Goal: Task Accomplishment & Management: Manage account settings

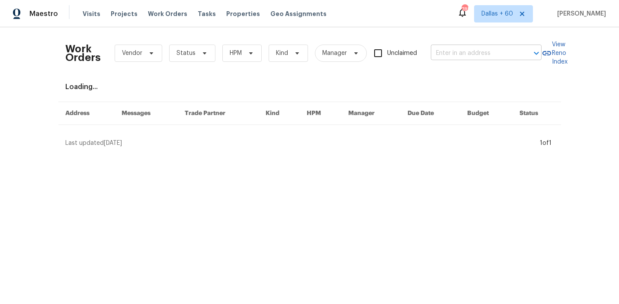
click at [459, 51] on input "text" at bounding box center [474, 53] width 86 height 13
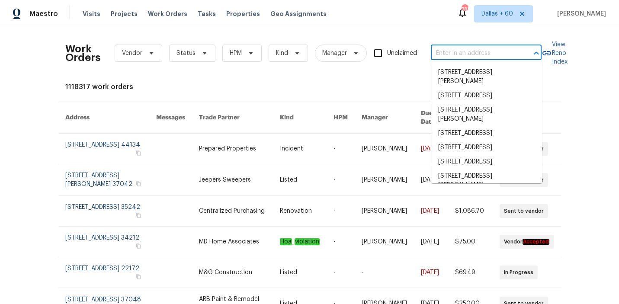
paste input "404 Stewart Dr, Hutto, TX 78634"
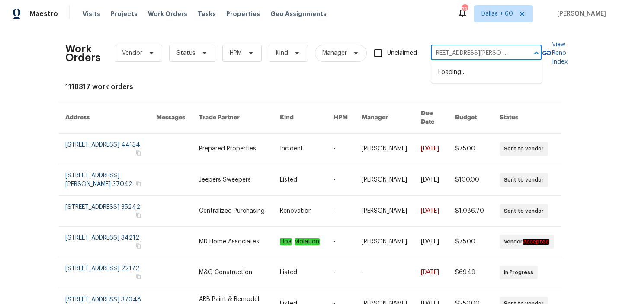
type input "404 Stewart Dr, Hutto, TX 78634"
click at [458, 74] on li "404 Stewart Dr, Hutto, TX 78634" at bounding box center [486, 76] width 111 height 23
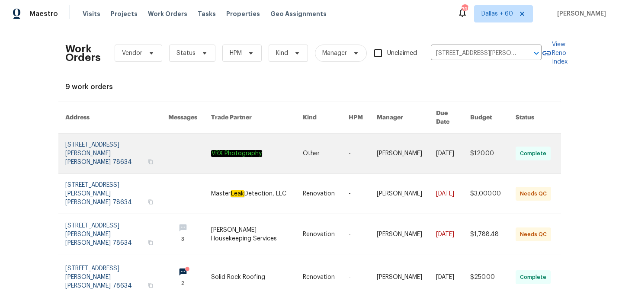
click at [214, 135] on link at bounding box center [257, 154] width 92 height 40
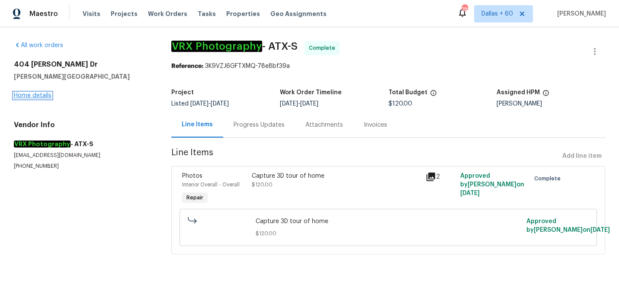
click at [38, 96] on link "Home details" at bounding box center [33, 95] width 38 height 6
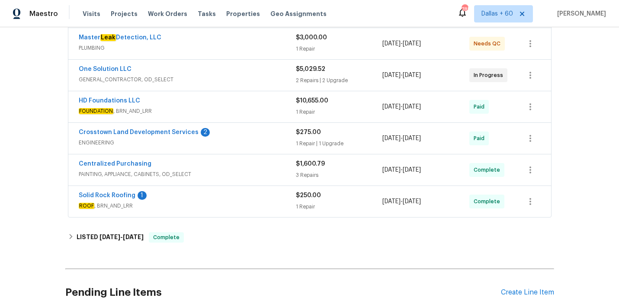
scroll to position [239, 0]
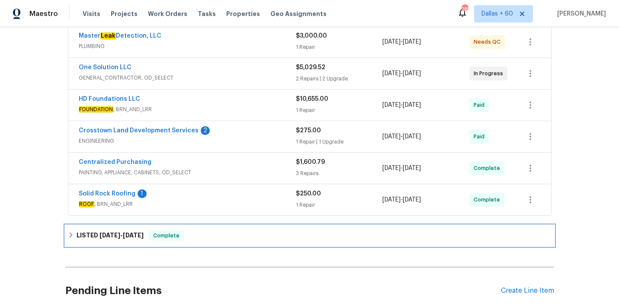
click at [225, 230] on div "LISTED 9/5/25 - 9/6/25 Complete" at bounding box center [309, 235] width 483 height 10
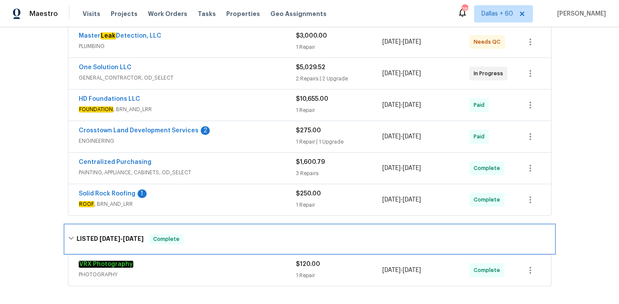
scroll to position [347, 0]
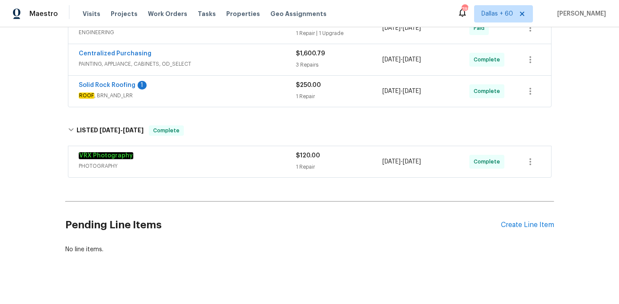
click at [224, 162] on span "PHOTOGRAPHY" at bounding box center [187, 166] width 217 height 9
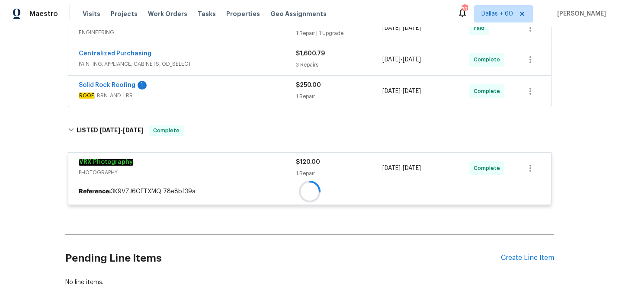
scroll to position [288, 0]
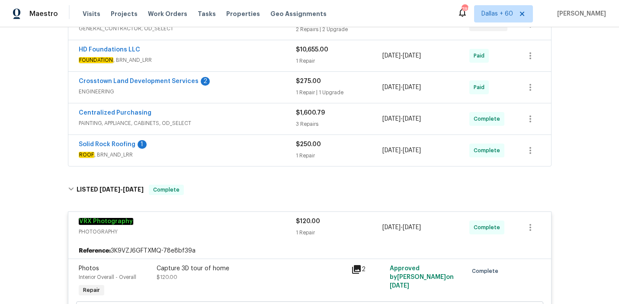
click at [217, 140] on div "Solid Rock Roofing 1" at bounding box center [187, 145] width 217 height 10
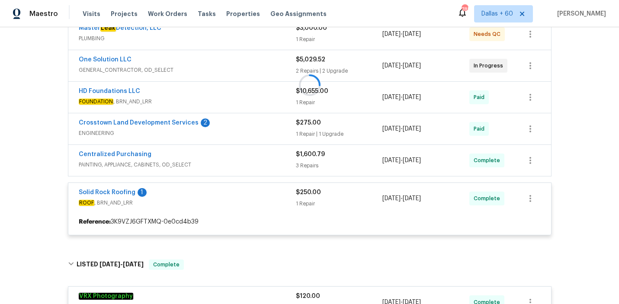
scroll to position [245, 0]
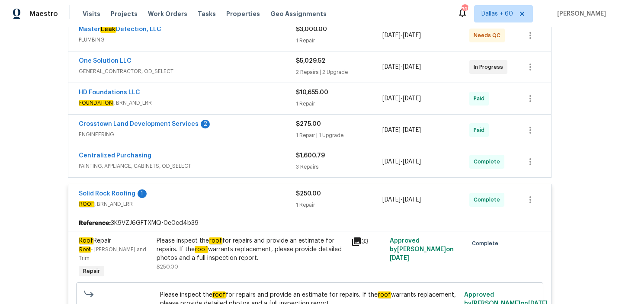
click at [219, 151] on div "Centralized Purchasing" at bounding box center [187, 156] width 217 height 10
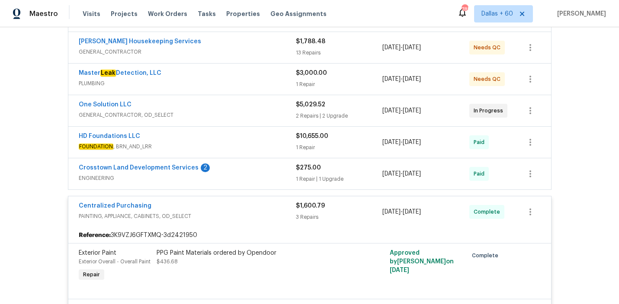
scroll to position [201, 0]
click at [234, 174] on span "ENGINEERING" at bounding box center [187, 178] width 217 height 9
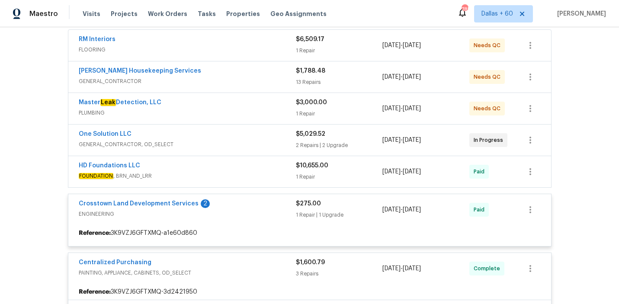
scroll to position [172, 0]
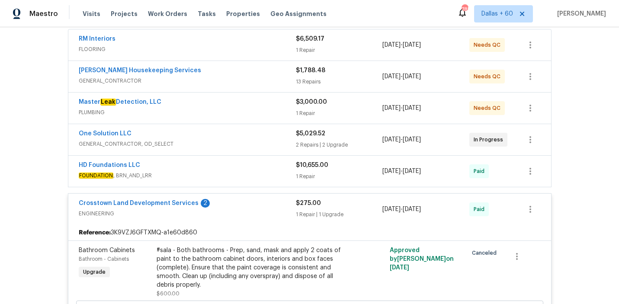
click at [230, 161] on div "HD Foundations LLC" at bounding box center [187, 166] width 217 height 10
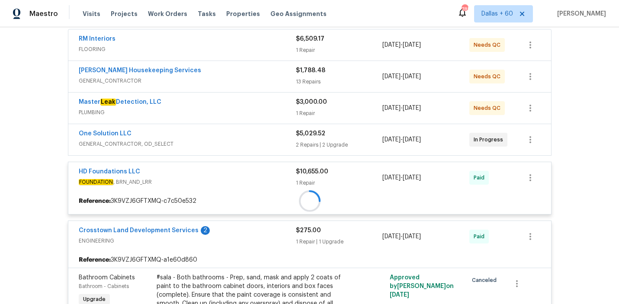
scroll to position [121, 0]
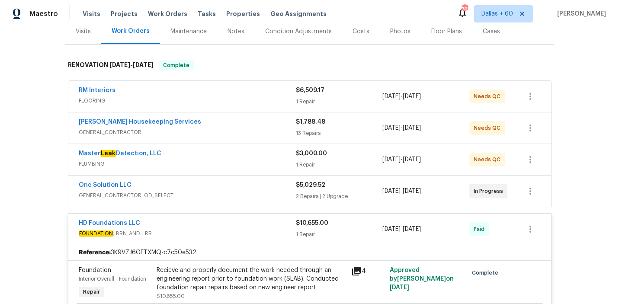
click at [231, 181] on div "One Solution LLC" at bounding box center [187, 186] width 217 height 10
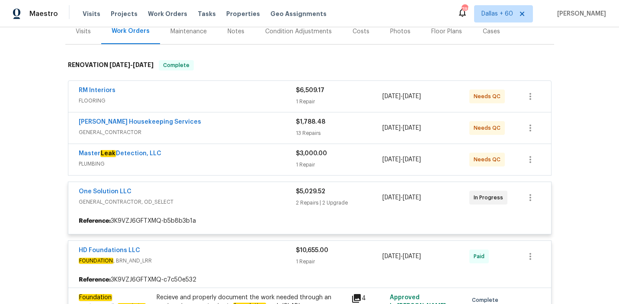
scroll to position [96, 0]
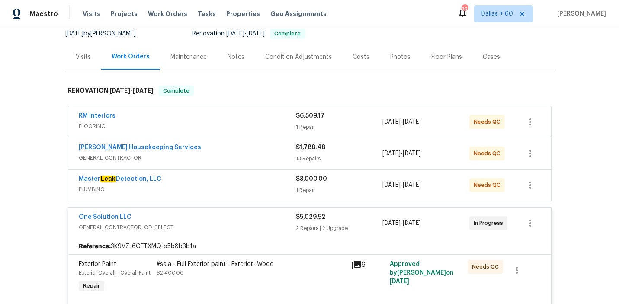
click at [228, 175] on div "Master Leak Detection, LLC" at bounding box center [187, 180] width 217 height 10
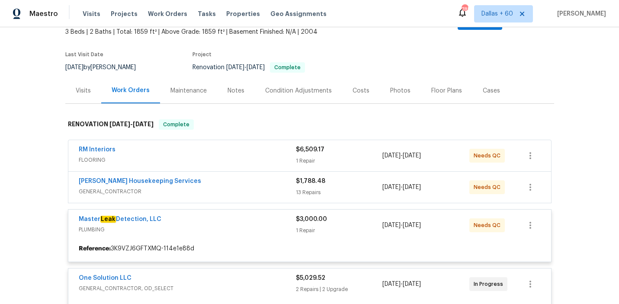
scroll to position [61, 0]
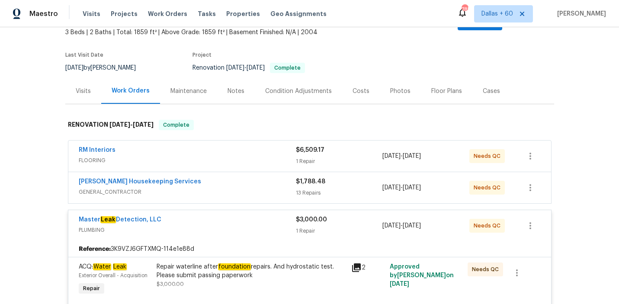
click at [227, 188] on span "GENERAL_CONTRACTOR" at bounding box center [187, 192] width 217 height 9
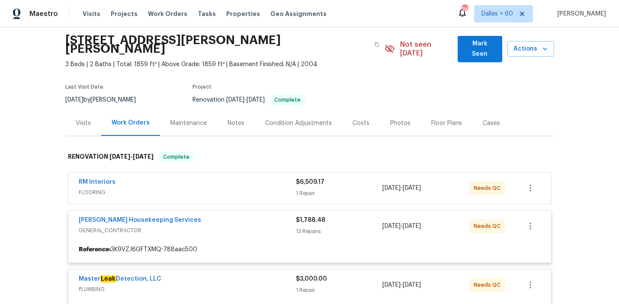
scroll to position [29, 0]
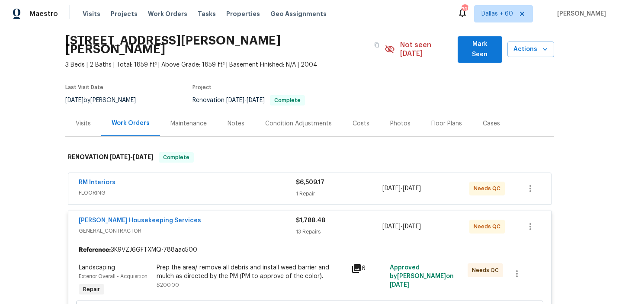
click at [207, 178] on div "RM Interiors" at bounding box center [187, 183] width 217 height 10
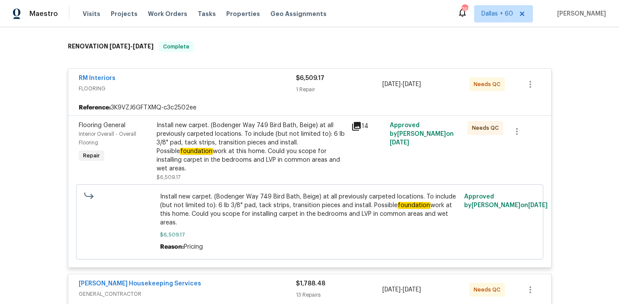
scroll to position [139, 0]
click at [192, 137] on div "Install new carpet. (Bodenger Way 749 Bird Bath, Beige) at all previously carpe…" at bounding box center [250, 147] width 189 height 52
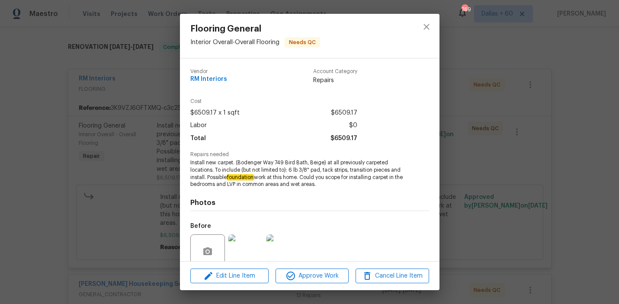
scroll to position [73, 0]
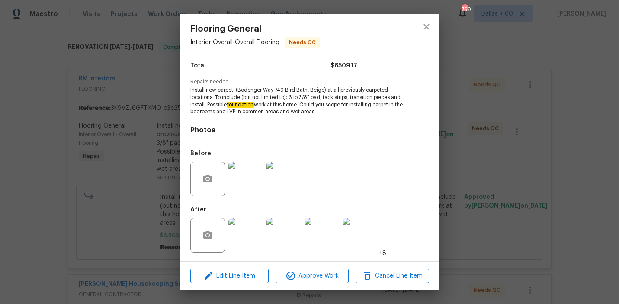
click at [246, 229] on img at bounding box center [245, 235] width 35 height 35
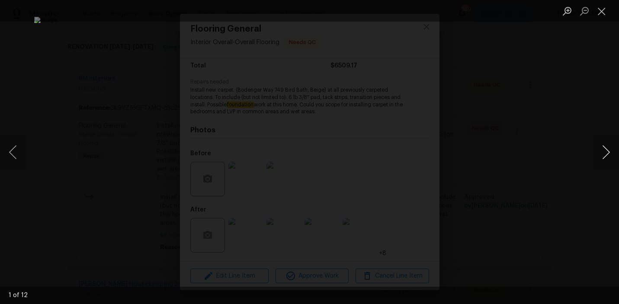
click at [602, 147] on button "Next image" at bounding box center [606, 152] width 26 height 35
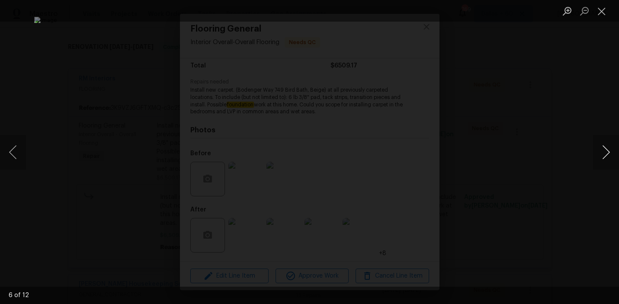
click at [602, 147] on button "Next image" at bounding box center [606, 152] width 26 height 35
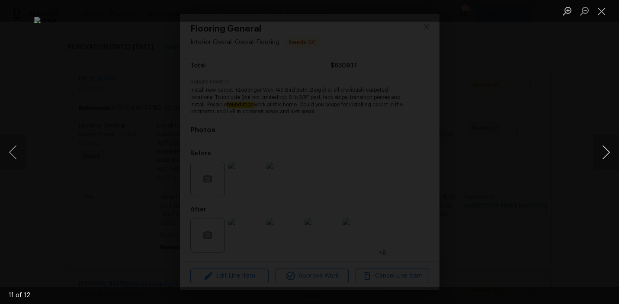
click at [602, 147] on button "Next image" at bounding box center [606, 152] width 26 height 35
click at [593, 92] on div "Lightbox" at bounding box center [309, 152] width 619 height 304
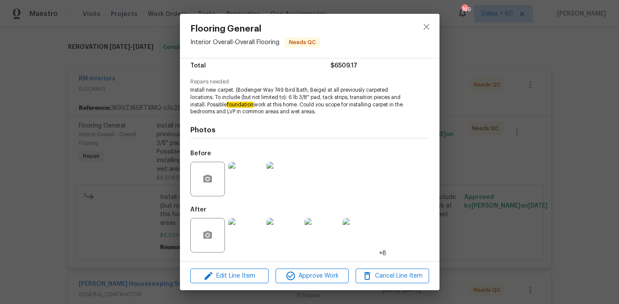
click at [577, 79] on div "Flooring General Interior Overall - Overall Flooring Needs QC Vendor RM Interio…" at bounding box center [309, 152] width 619 height 304
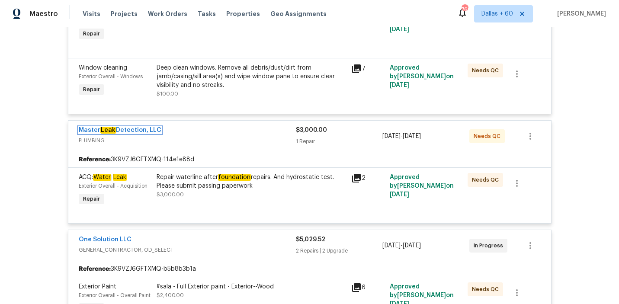
scroll to position [1368, 0]
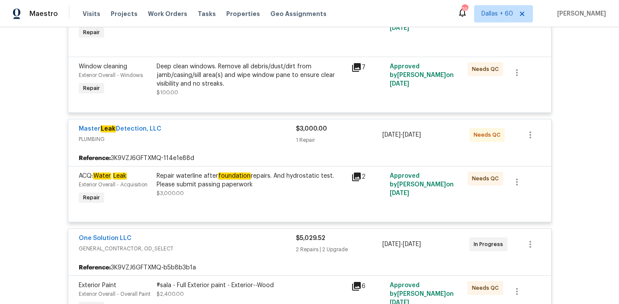
click at [281, 182] on div "Repair waterline after foundation repairs. And hydrostatic test. Please submit …" at bounding box center [250, 180] width 189 height 17
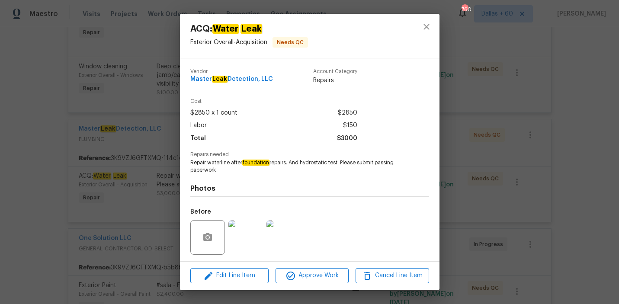
scroll to position [58, 0]
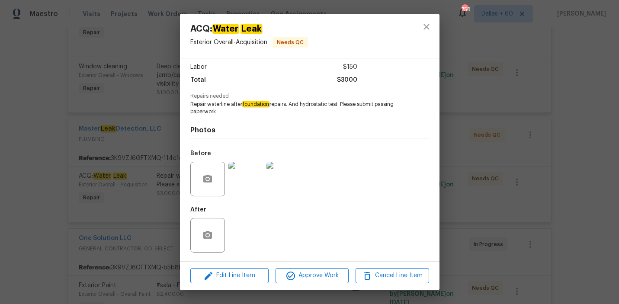
click at [47, 182] on div "ACQ: Water Leak Exterior Overall - Acquisition Needs QC Vendor Master Leak Dete…" at bounding box center [309, 152] width 619 height 304
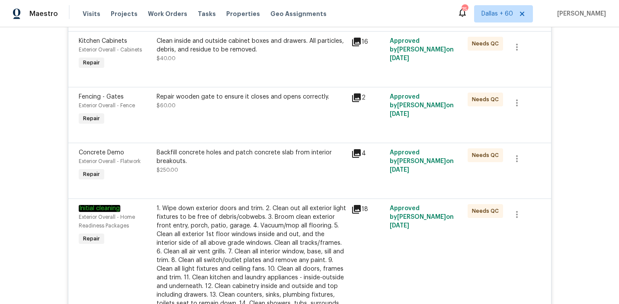
scroll to position [650, 0]
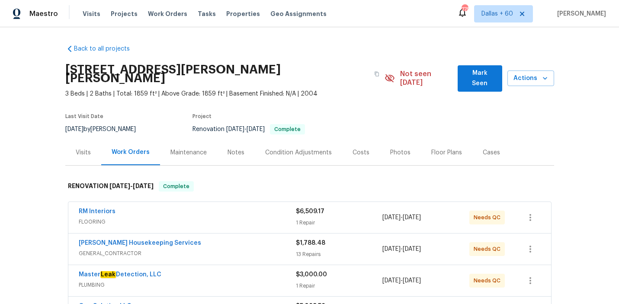
click at [87, 148] on div "Visits" at bounding box center [83, 152] width 15 height 9
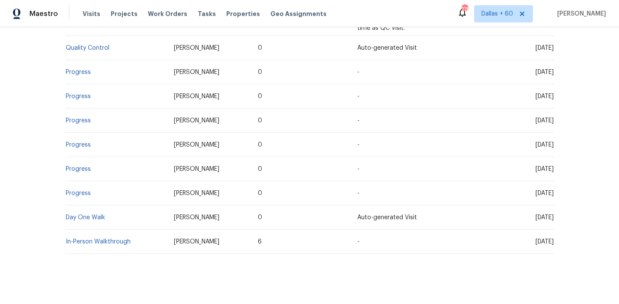
scroll to position [242, 0]
click at [83, 215] on link "Day One Walk" at bounding box center [85, 218] width 39 height 6
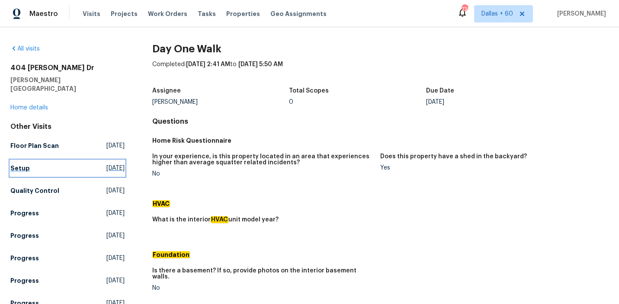
click at [17, 164] on h5 "Setup" at bounding box center [19, 168] width 19 height 9
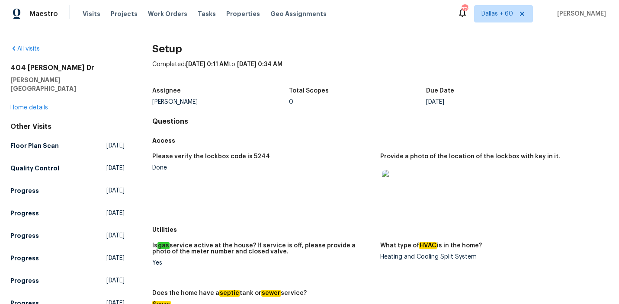
scroll to position [248, 0]
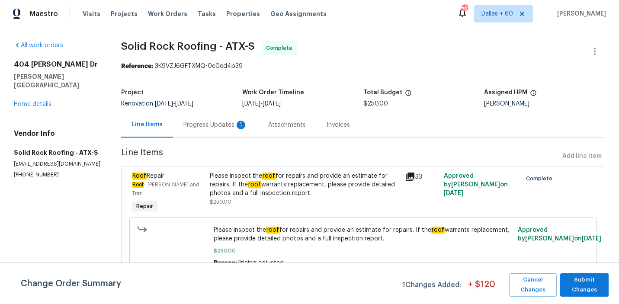
click at [204, 123] on div "Progress Updates 1" at bounding box center [215, 125] width 64 height 9
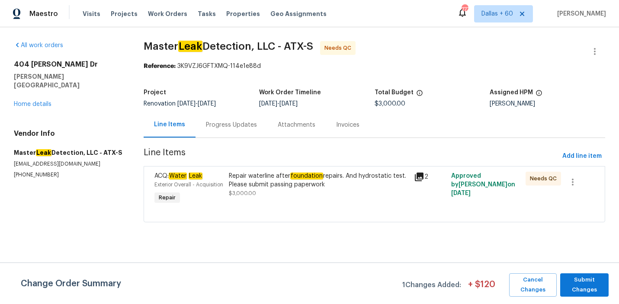
click at [223, 122] on div "Progress Updates" at bounding box center [231, 125] width 51 height 9
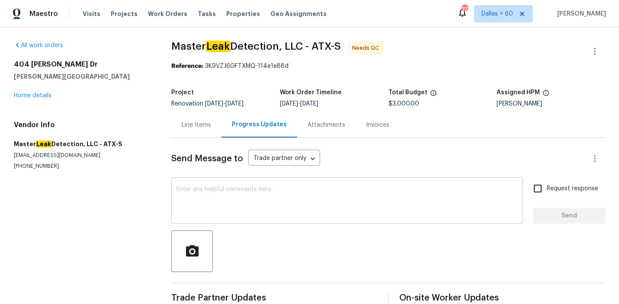
scroll to position [17, 0]
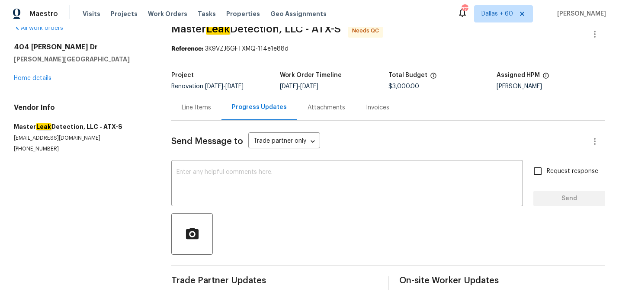
click at [202, 109] on div "Line Items" at bounding box center [196, 107] width 29 height 9
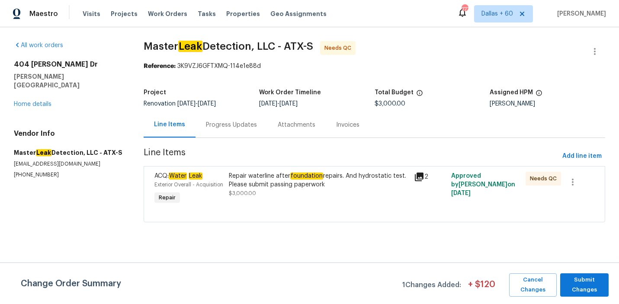
click at [225, 126] on div "Progress Updates" at bounding box center [231, 125] width 51 height 9
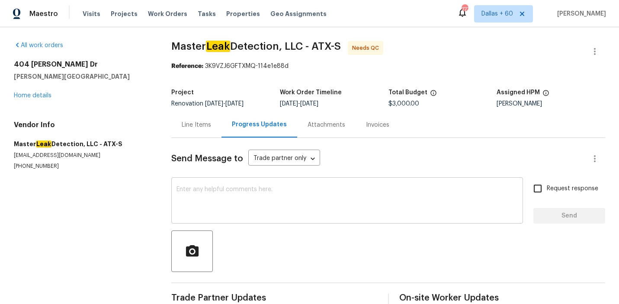
scroll to position [17, 0]
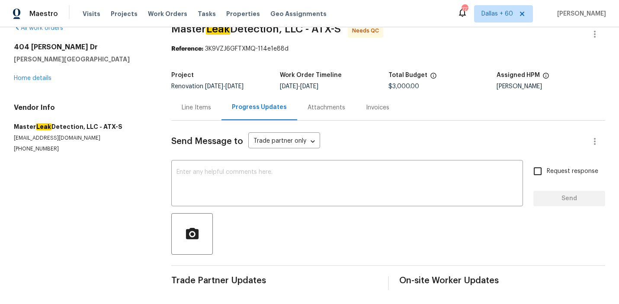
click at [360, 108] on div "Invoices" at bounding box center [377, 108] width 44 height 26
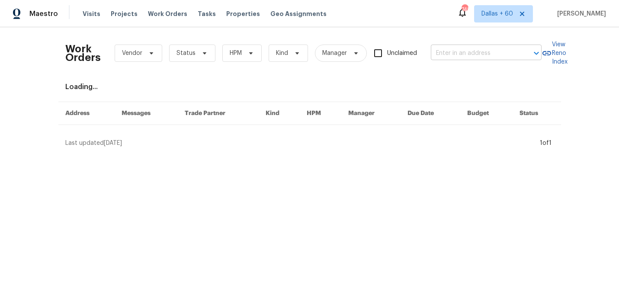
click at [480, 51] on input "text" at bounding box center [474, 53] width 86 height 13
paste input "[STREET_ADDRESS]"
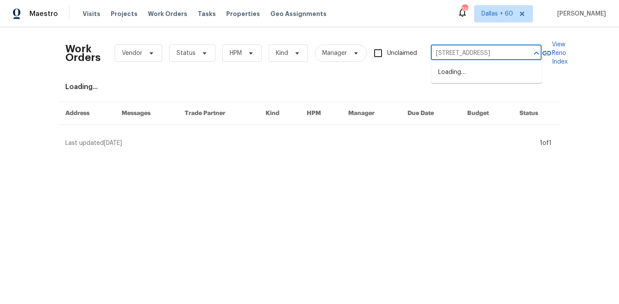
scroll to position [0, 17]
type input "[STREET_ADDRESS]"
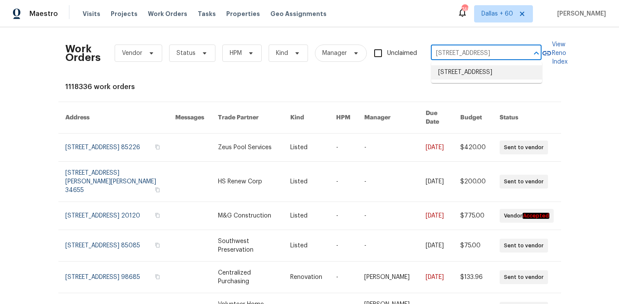
click at [487, 74] on li "[STREET_ADDRESS]" at bounding box center [486, 72] width 111 height 14
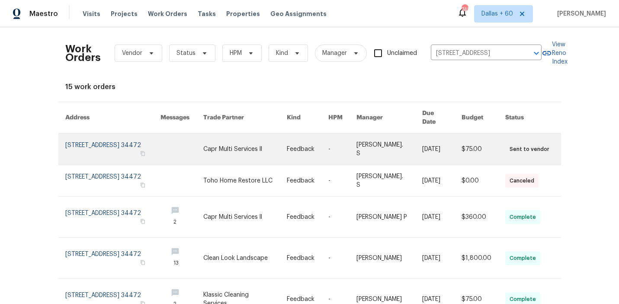
click at [238, 139] on link at bounding box center [244, 149] width 83 height 31
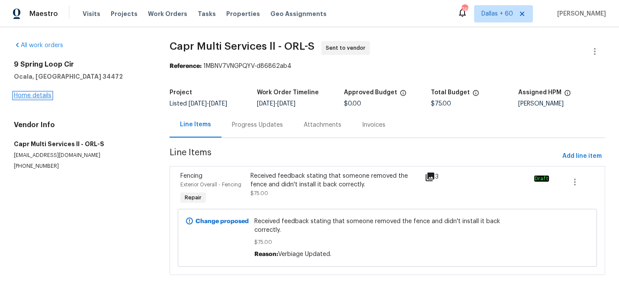
click at [35, 95] on link "Home details" at bounding box center [33, 95] width 38 height 6
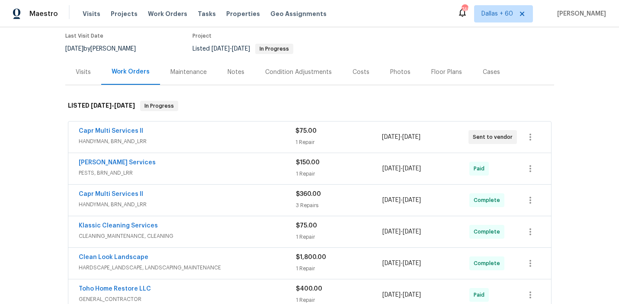
scroll to position [71, 0]
click at [224, 136] on div "Capr Multi Services ll" at bounding box center [187, 132] width 217 height 10
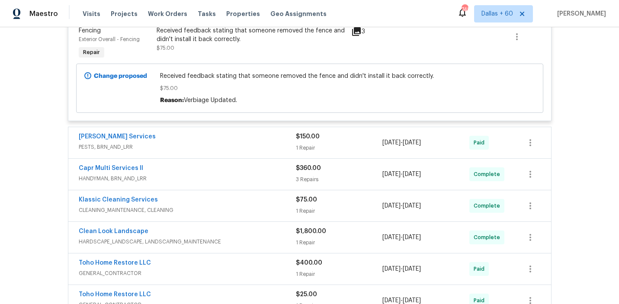
scroll to position [264, 0]
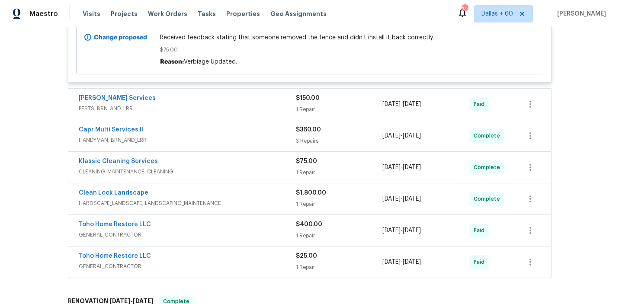
click at [222, 112] on span "PESTS, BRN_AND_LRR" at bounding box center [187, 108] width 217 height 9
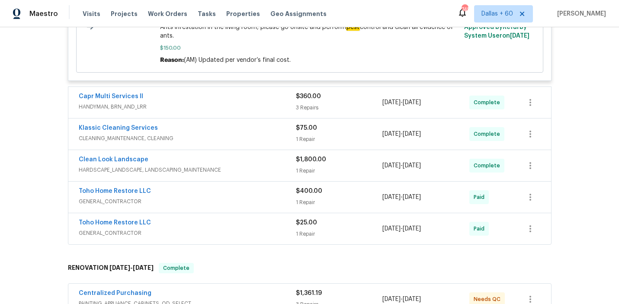
scroll to position [429, 0]
click at [237, 135] on span "CLEANING_MAINTENANCE, CLEANING" at bounding box center [187, 137] width 217 height 9
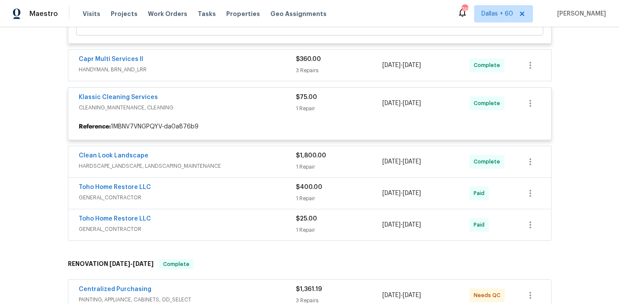
scroll to position [470, 0]
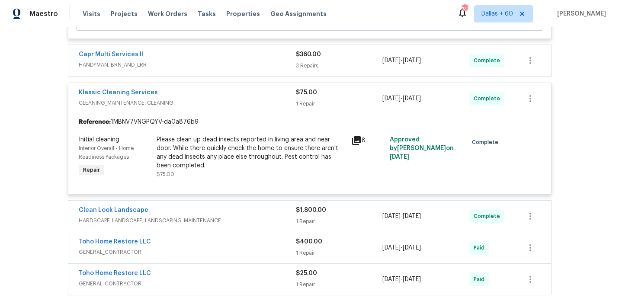
click at [231, 65] on span "HANDYMAN, BRN_AND_LRR" at bounding box center [187, 65] width 217 height 9
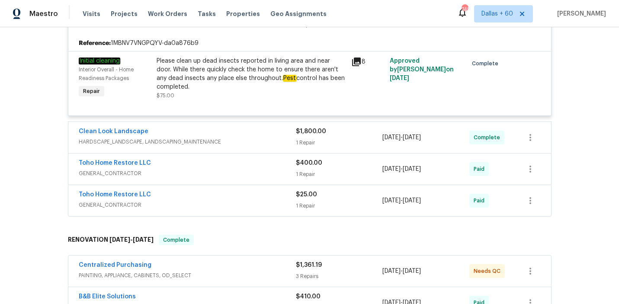
scroll to position [850, 0]
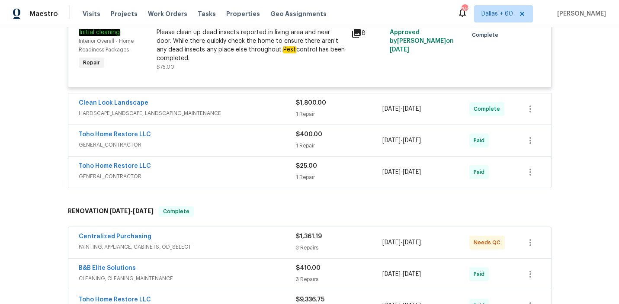
click at [241, 102] on div "Clean Look Landscape" at bounding box center [187, 104] width 217 height 10
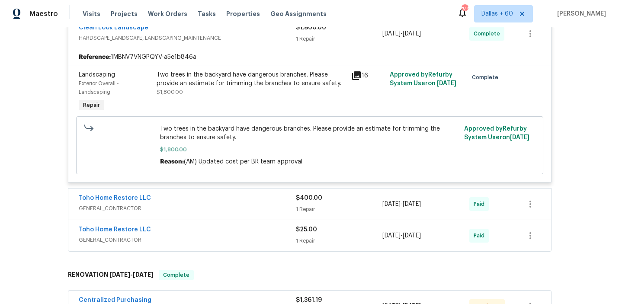
scroll to position [966, 0]
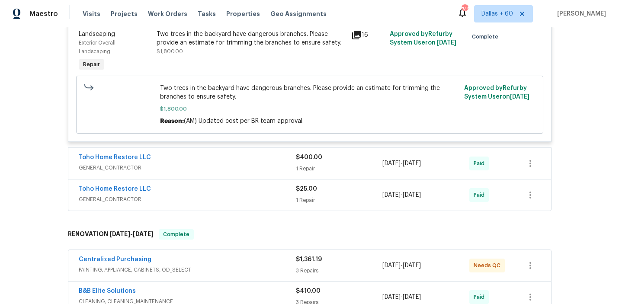
click at [235, 163] on span "GENERAL_CONTRACTOR" at bounding box center [187, 167] width 217 height 9
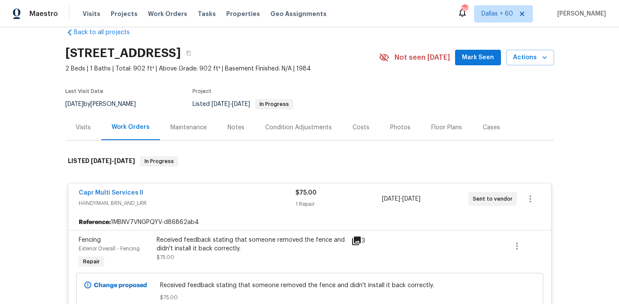
scroll to position [0, 0]
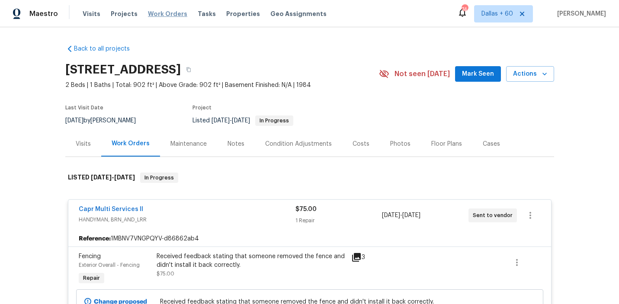
click at [162, 17] on span "Work Orders" at bounding box center [167, 14] width 39 height 9
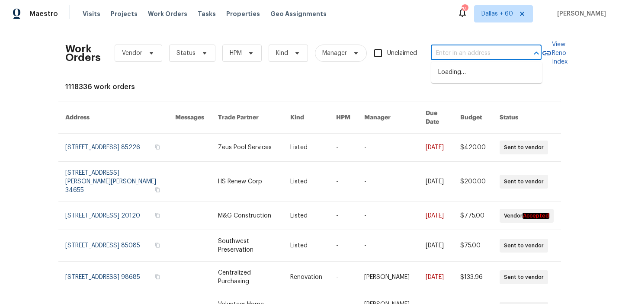
click at [444, 54] on input "text" at bounding box center [474, 53] width 86 height 13
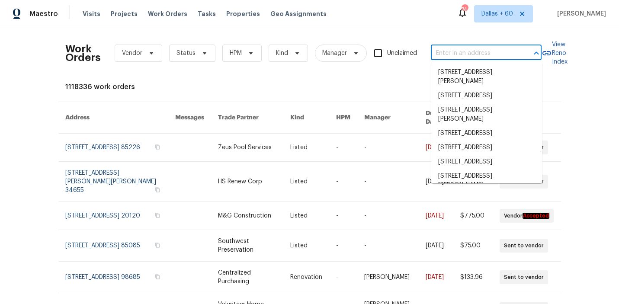
paste input "[STREET_ADDRESS][PERSON_NAME]"
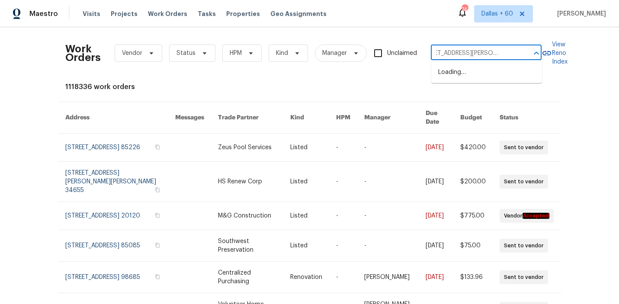
type input "[STREET_ADDRESS][PERSON_NAME]"
click at [454, 74] on li "[STREET_ADDRESS][PERSON_NAME]" at bounding box center [486, 76] width 111 height 23
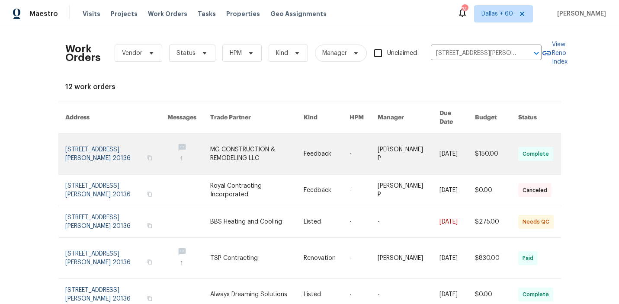
click at [235, 140] on link at bounding box center [256, 154] width 93 height 41
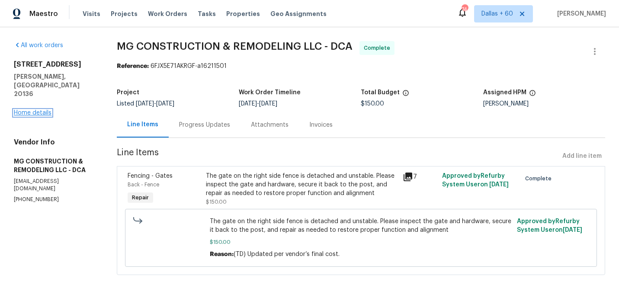
click at [34, 110] on link "Home details" at bounding box center [33, 113] width 38 height 6
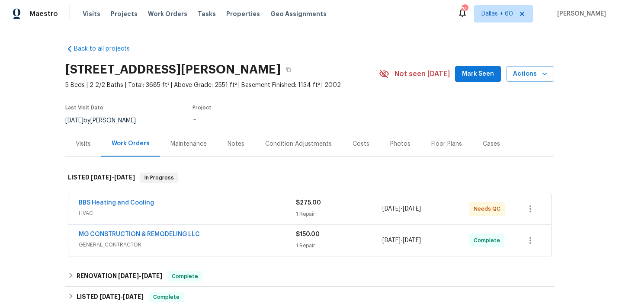
scroll to position [95, 0]
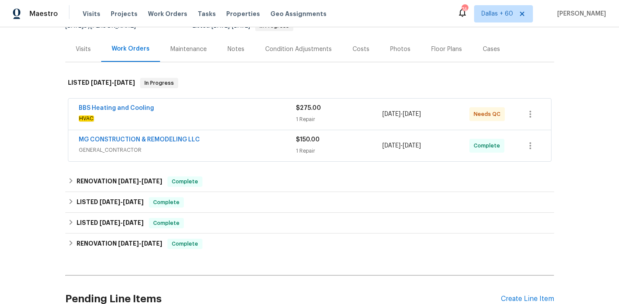
click at [230, 115] on span "HVAC" at bounding box center [187, 118] width 217 height 9
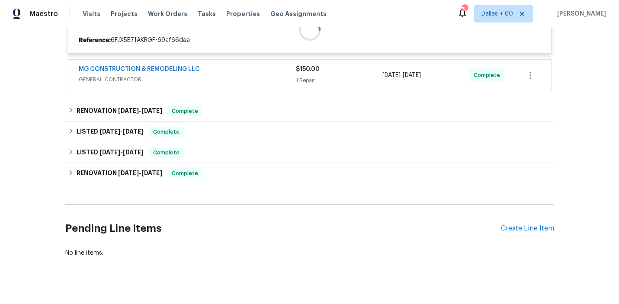
scroll to position [200, 0]
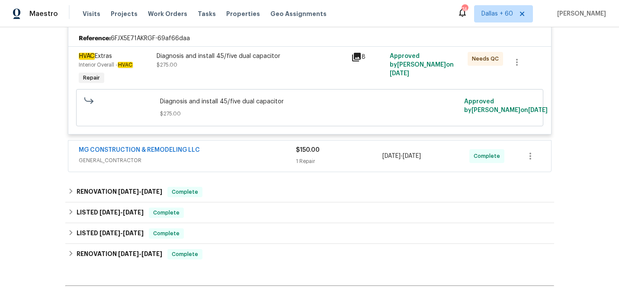
click at [220, 156] on div "MG CONSTRUCTION & REMODELING LLC" at bounding box center [187, 151] width 217 height 10
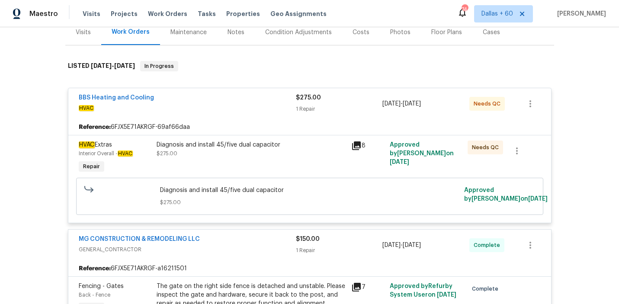
scroll to position [5, 0]
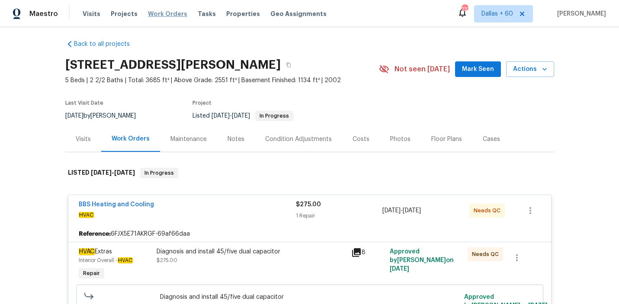
click at [156, 15] on span "Work Orders" at bounding box center [167, 14] width 39 height 9
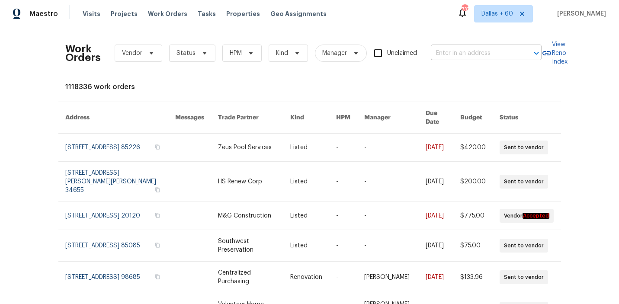
click at [454, 53] on input "text" at bounding box center [474, 53] width 86 height 13
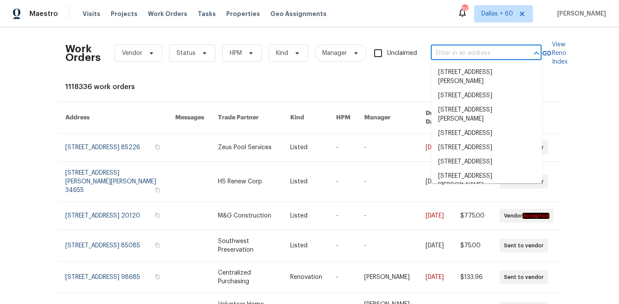
paste input "[STREET_ADDRESS]"
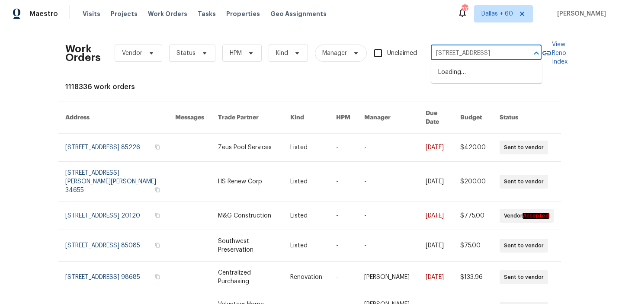
scroll to position [0, 46]
type input "[STREET_ADDRESS]"
click at [467, 74] on li "[STREET_ADDRESS]" at bounding box center [486, 72] width 111 height 14
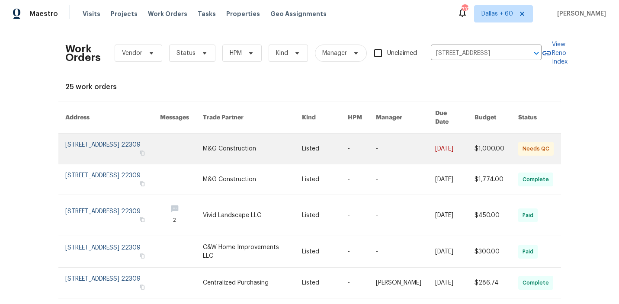
click at [258, 140] on link at bounding box center [252, 149] width 99 height 30
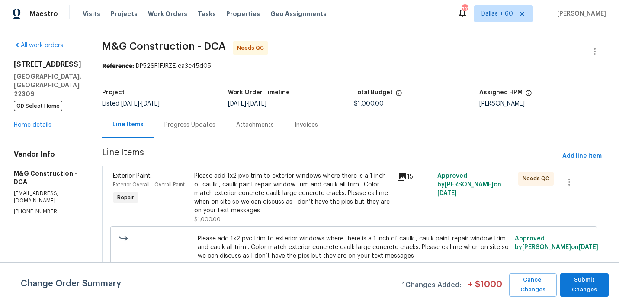
click at [32, 119] on div "[STREET_ADDRESS] OD Select Home Home details" at bounding box center [47, 94] width 67 height 69
click at [32, 122] on link "Home details" at bounding box center [33, 125] width 38 height 6
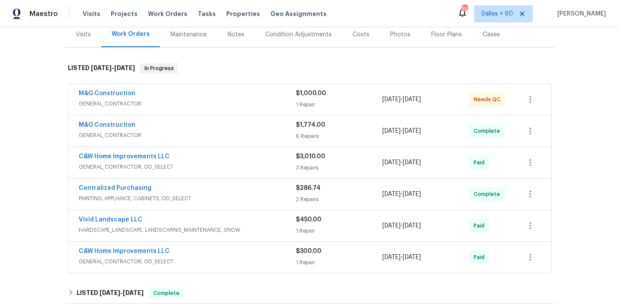
scroll to position [118, 0]
click at [247, 89] on div "M&G Construction" at bounding box center [187, 94] width 217 height 10
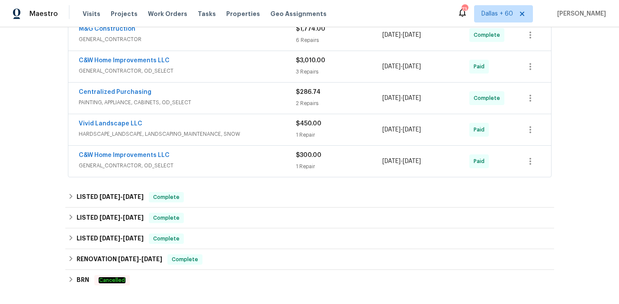
scroll to position [365, 0]
click at [253, 151] on div "C&W Home Improvements LLC" at bounding box center [187, 155] width 217 height 10
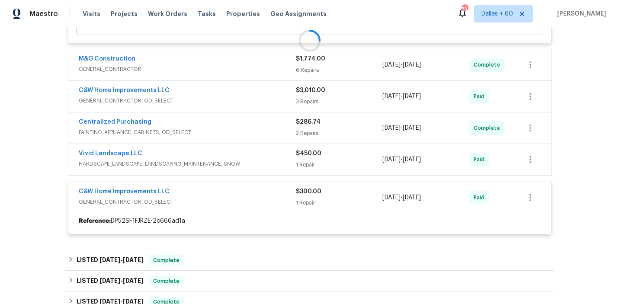
scroll to position [335, 0]
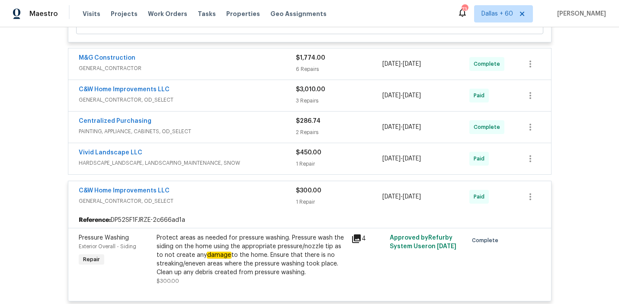
click at [255, 159] on span "HARDSCAPE_LANDSCAPE, LANDSCAPING_MAINTENANCE, SNOW" at bounding box center [187, 163] width 217 height 9
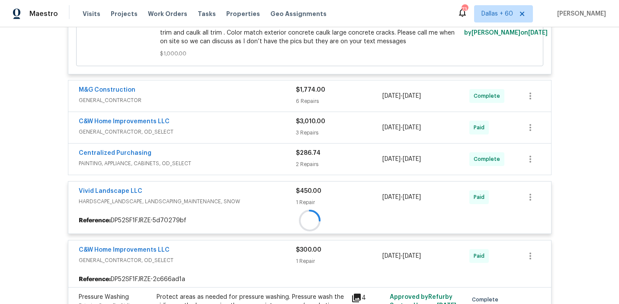
scroll to position [304, 0]
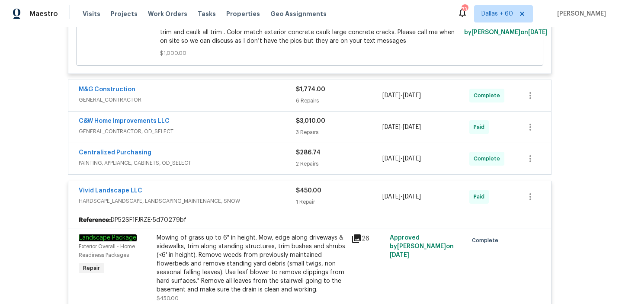
click at [255, 159] on span "PAINTING, APPLIANCE, CABINETS, OD_SELECT" at bounding box center [187, 163] width 217 height 9
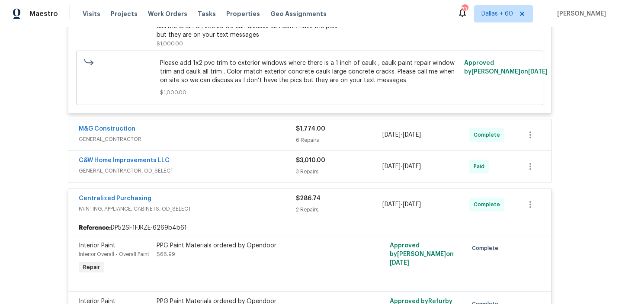
scroll to position [262, 0]
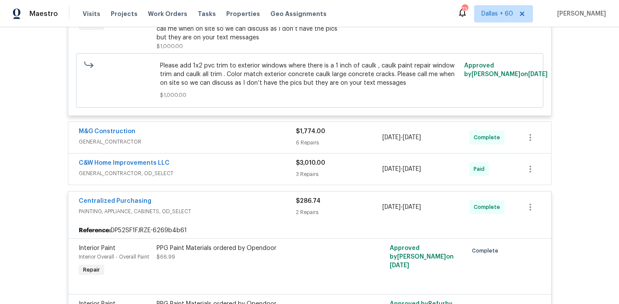
click at [255, 159] on div "C&W Home Improvements LLC" at bounding box center [187, 164] width 217 height 10
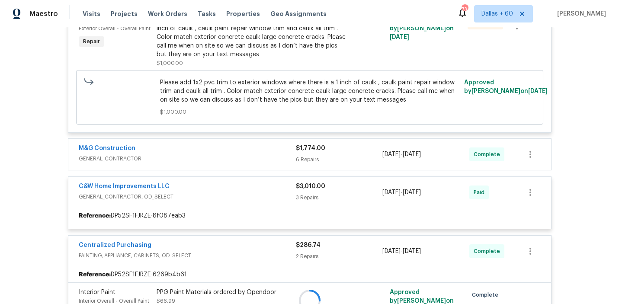
scroll to position [237, 0]
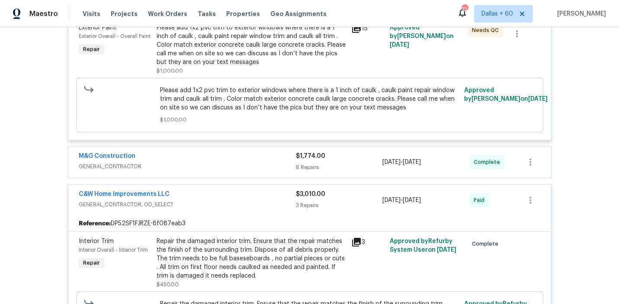
click at [242, 152] on div "M&G Construction" at bounding box center [187, 157] width 217 height 10
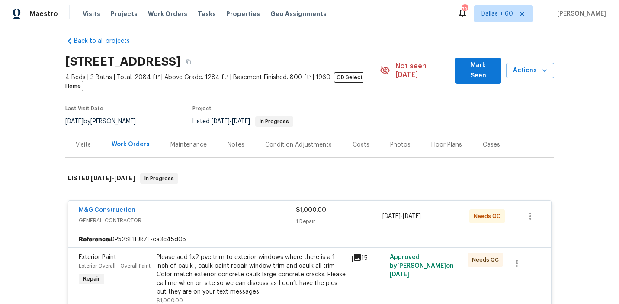
scroll to position [0, 0]
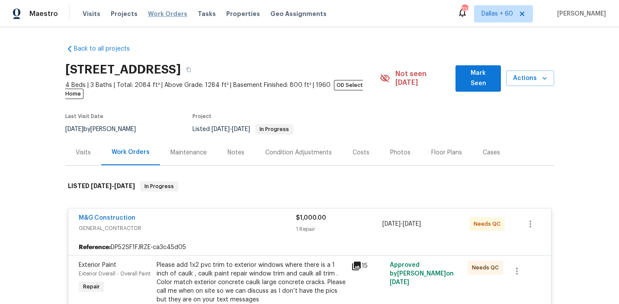
click at [165, 13] on span "Work Orders" at bounding box center [167, 14] width 39 height 9
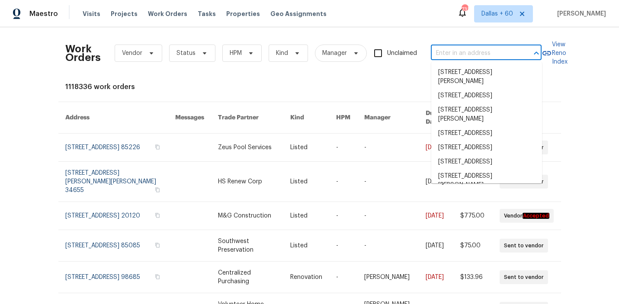
click at [463, 47] on input "text" at bounding box center [474, 53] width 86 height 13
paste input "[STREET_ADDRESS]"
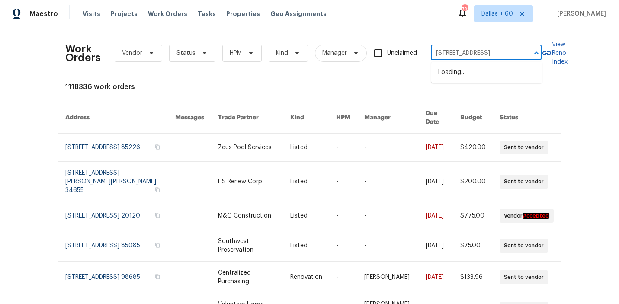
type input "[STREET_ADDRESS]"
click at [469, 73] on li "[STREET_ADDRESS]" at bounding box center [486, 72] width 111 height 14
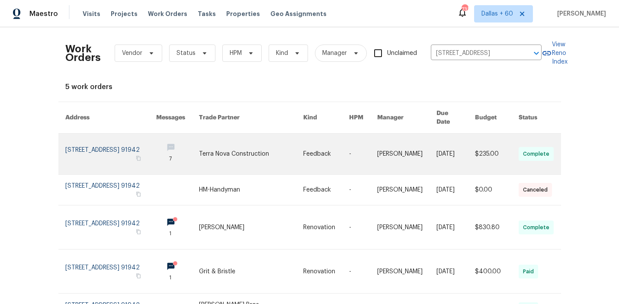
click at [296, 149] on td "Feedback" at bounding box center [319, 154] width 46 height 41
click at [277, 144] on link at bounding box center [251, 154] width 104 height 41
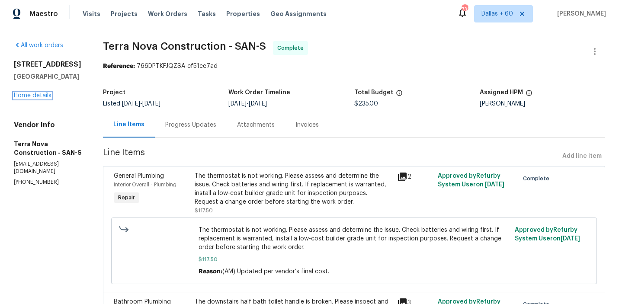
click at [27, 96] on link "Home details" at bounding box center [33, 95] width 38 height 6
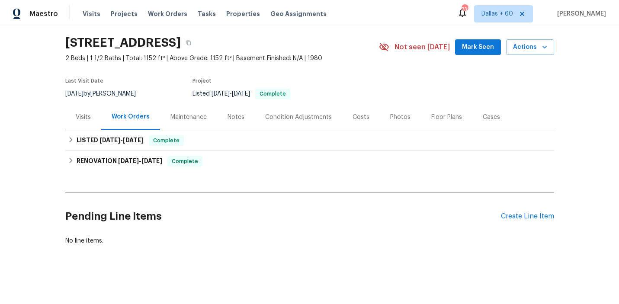
scroll to position [26, 0]
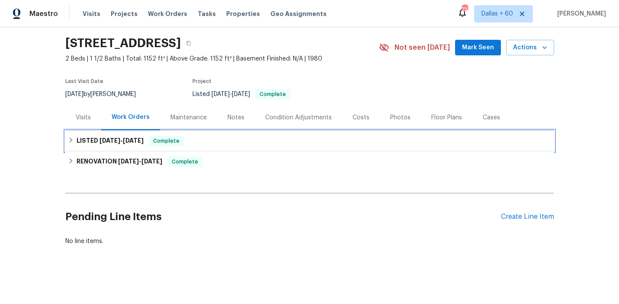
click at [251, 139] on div "LISTED [DATE] - [DATE] Complete" at bounding box center [309, 141] width 483 height 10
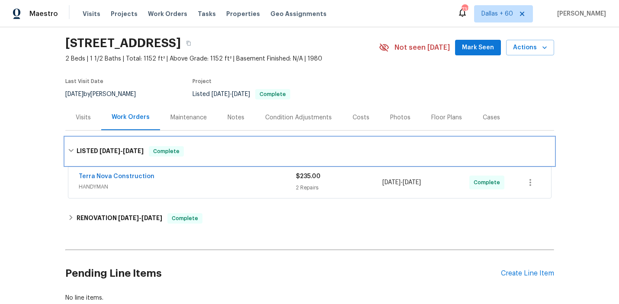
scroll to position [77, 0]
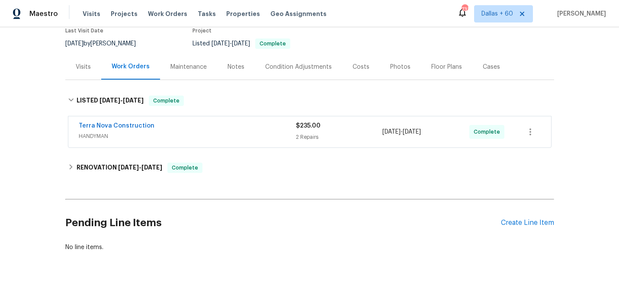
click at [247, 128] on div "Terra Nova Construction" at bounding box center [187, 126] width 217 height 10
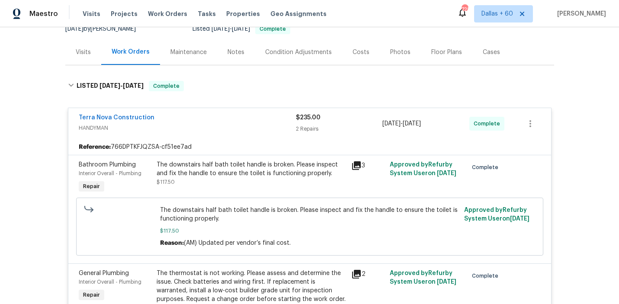
scroll to position [0, 0]
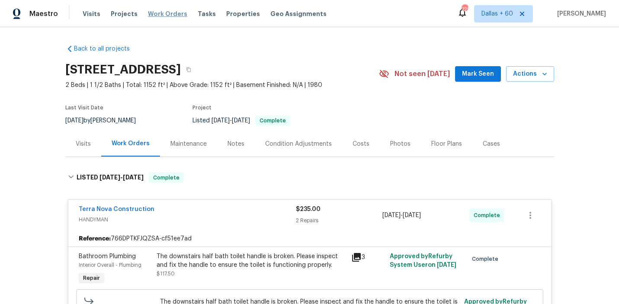
click at [161, 14] on span "Work Orders" at bounding box center [167, 14] width 39 height 9
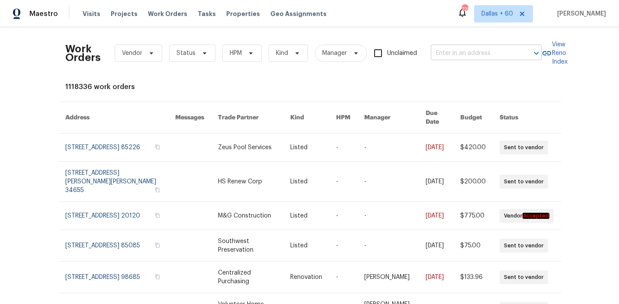
click at [462, 47] on input "text" at bounding box center [474, 53] width 86 height 13
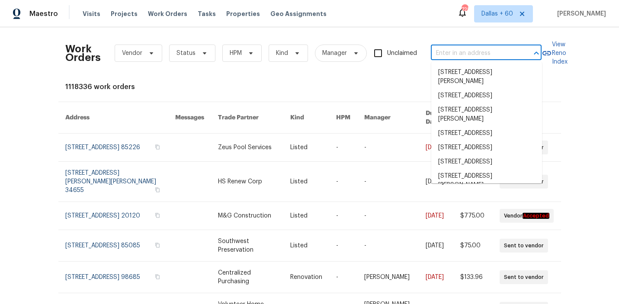
paste input "[STREET_ADDRESS][PERSON_NAME][PERSON_NAME]"
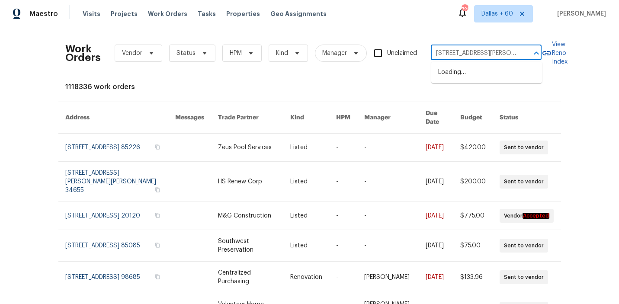
scroll to position [0, 42]
type input "[STREET_ADDRESS][PERSON_NAME][PERSON_NAME]"
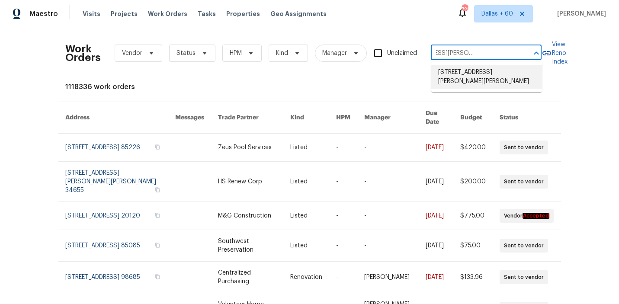
click at [456, 78] on li "[STREET_ADDRESS][PERSON_NAME][PERSON_NAME]" at bounding box center [486, 76] width 111 height 23
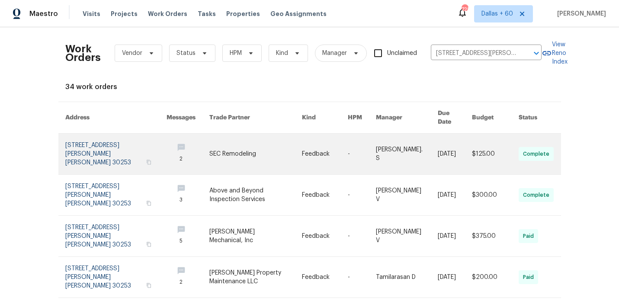
click at [235, 143] on link at bounding box center [255, 154] width 92 height 41
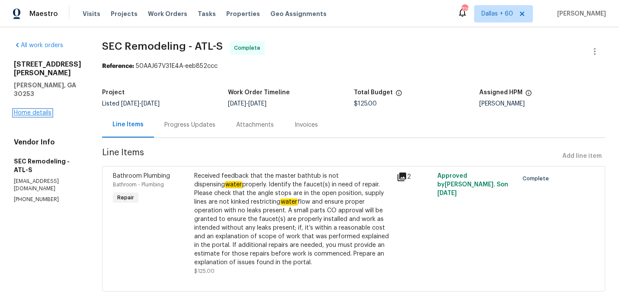
click at [31, 110] on link "Home details" at bounding box center [33, 113] width 38 height 6
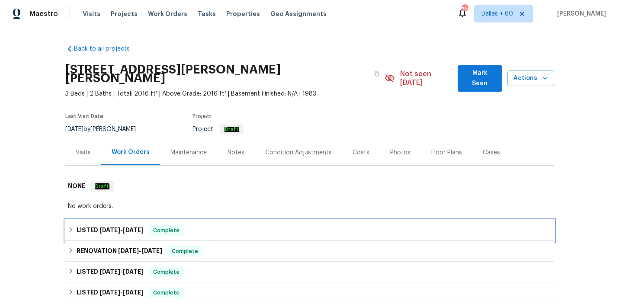
click at [233, 225] on div "LISTED [DATE] - [DATE] Complete" at bounding box center [309, 230] width 483 height 10
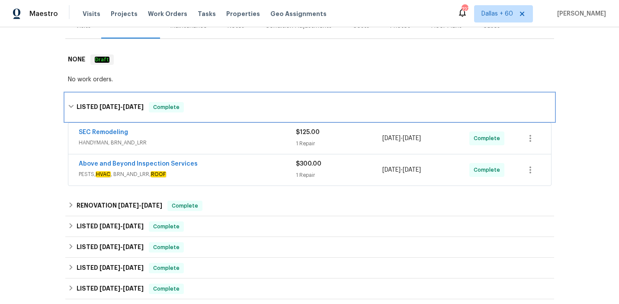
scroll to position [140, 0]
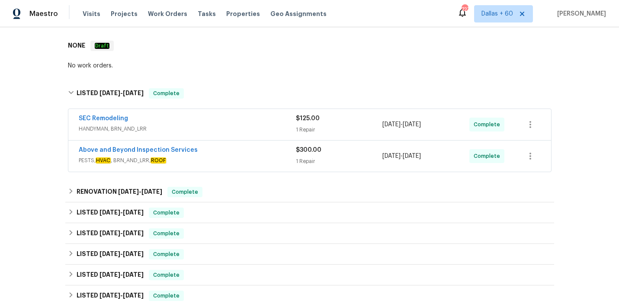
click at [231, 156] on span "PESTS, HVAC , BRN_AND_LRR, ROOF" at bounding box center [187, 160] width 217 height 9
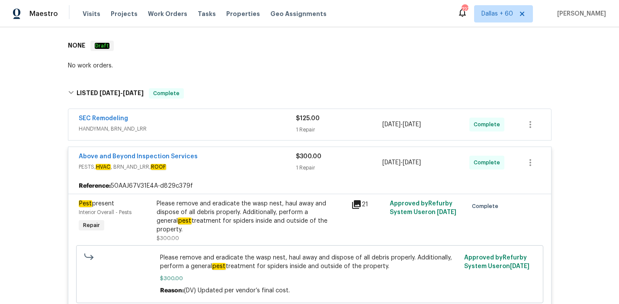
click at [227, 124] on span "HANDYMAN, BRN_AND_LRR" at bounding box center [187, 128] width 217 height 9
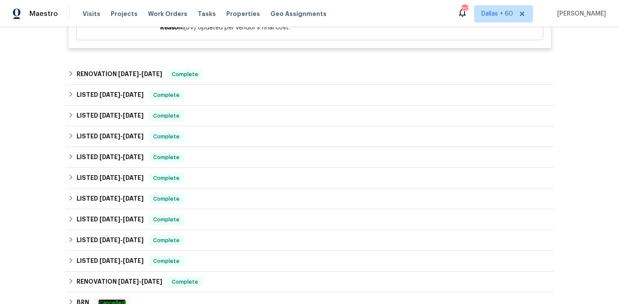
scroll to position [549, 0]
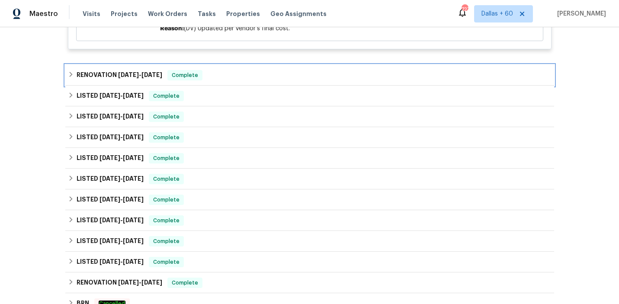
click at [240, 70] on div "RENOVATION [DATE] - [DATE] Complete" at bounding box center [309, 75] width 483 height 10
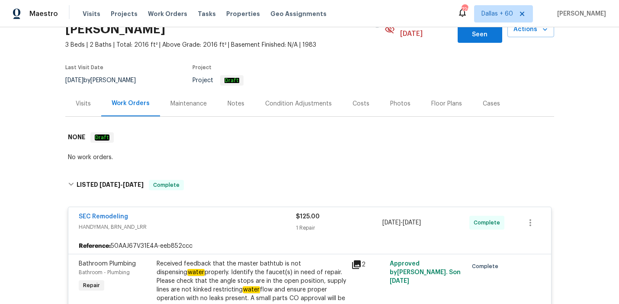
scroll to position [0, 0]
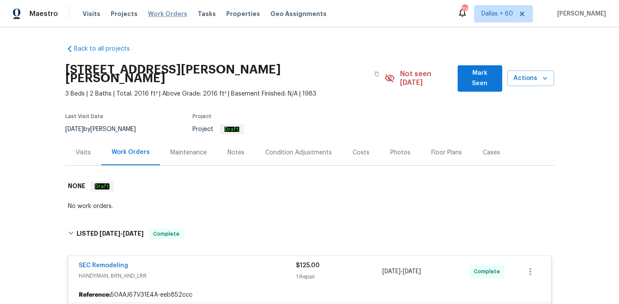
click at [170, 13] on span "Work Orders" at bounding box center [167, 14] width 39 height 9
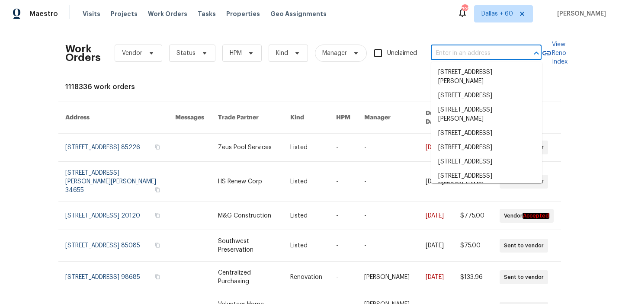
click at [466, 51] on input "text" at bounding box center [474, 53] width 86 height 13
paste input "[STREET_ADDRESS]"
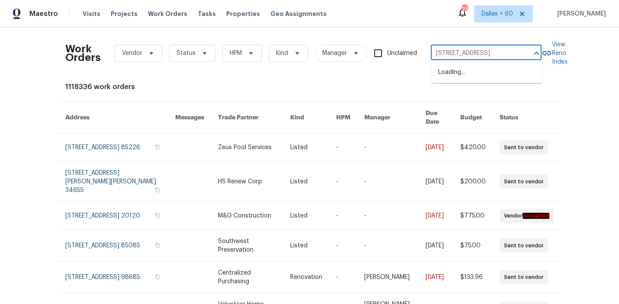
type input "[STREET_ADDRESS]"
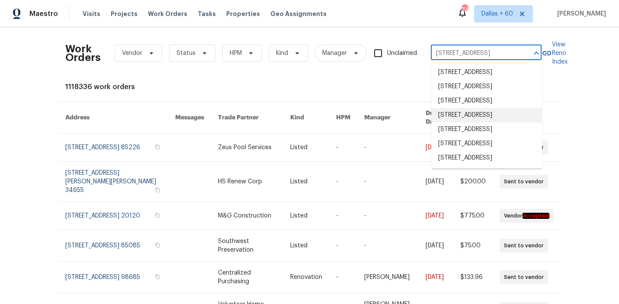
click at [477, 122] on li "[STREET_ADDRESS]" at bounding box center [486, 115] width 111 height 14
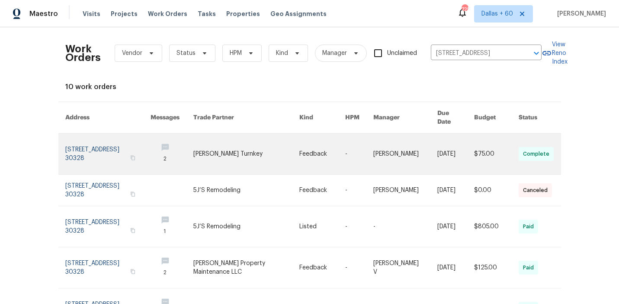
click at [281, 150] on link at bounding box center [246, 154] width 106 height 41
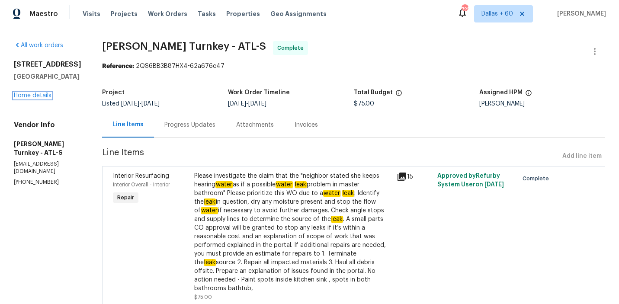
click at [33, 99] on link "Home details" at bounding box center [33, 95] width 38 height 6
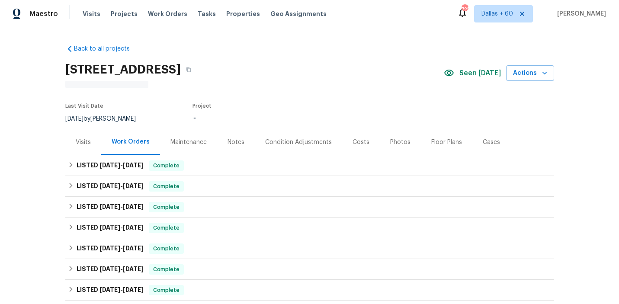
scroll to position [70, 0]
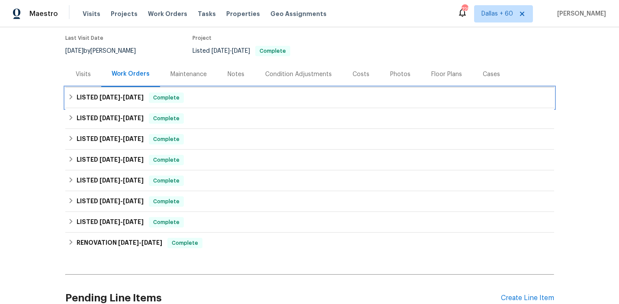
click at [239, 98] on div "LISTED [DATE] - [DATE] Complete" at bounding box center [309, 97] width 483 height 10
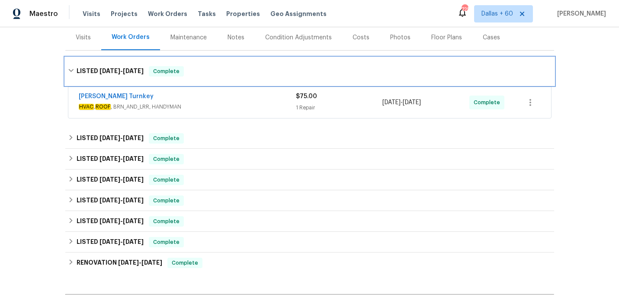
scroll to position [112, 0]
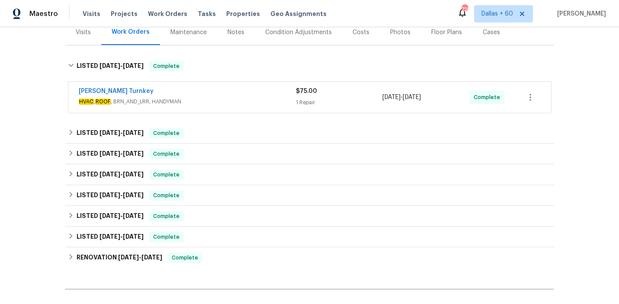
click at [239, 97] on div "[PERSON_NAME] Turnkey" at bounding box center [187, 92] width 217 height 10
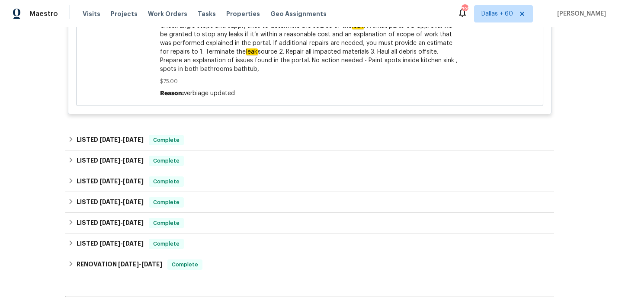
scroll to position [410, 0]
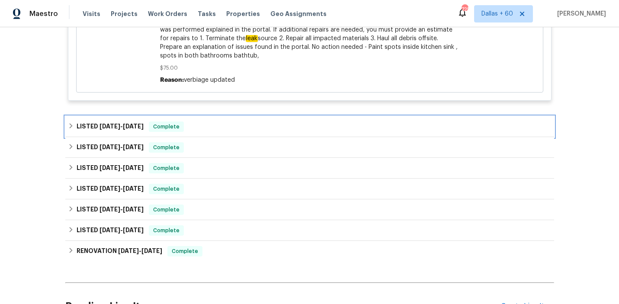
click at [250, 120] on div "LISTED [DATE] - [DATE] Complete" at bounding box center [309, 126] width 488 height 21
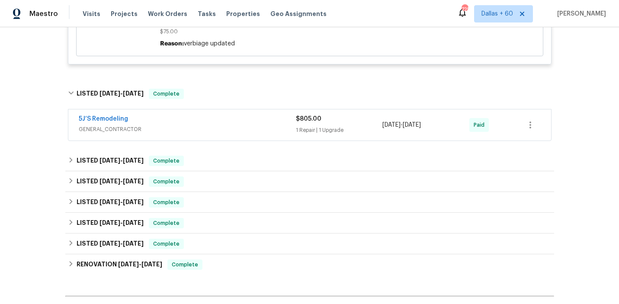
click at [250, 120] on div "5J’S Remodeling" at bounding box center [187, 120] width 217 height 10
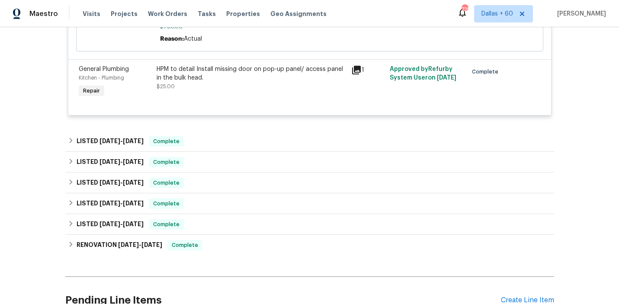
scroll to position [676, 0]
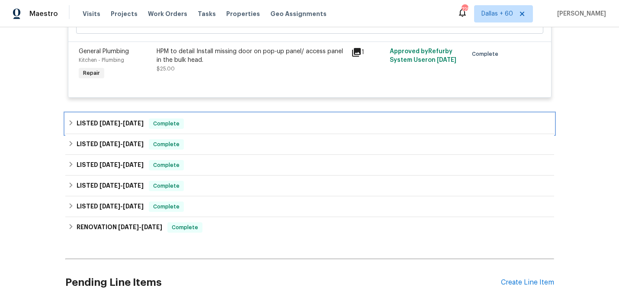
click at [238, 122] on div "LISTED [DATE] - [DATE] Complete" at bounding box center [309, 123] width 483 height 10
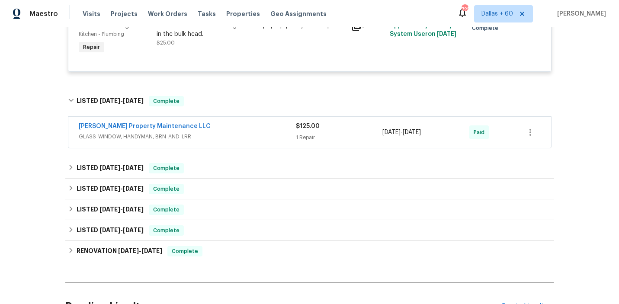
click at [238, 122] on div "[PERSON_NAME] Property Maintenance LLC GLASS_WINDOW, HANDYMAN, BRN_AND_LRR $125…" at bounding box center [309, 132] width 482 height 31
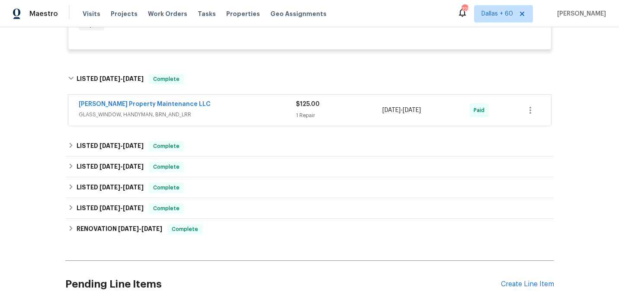
scroll to position [729, 0]
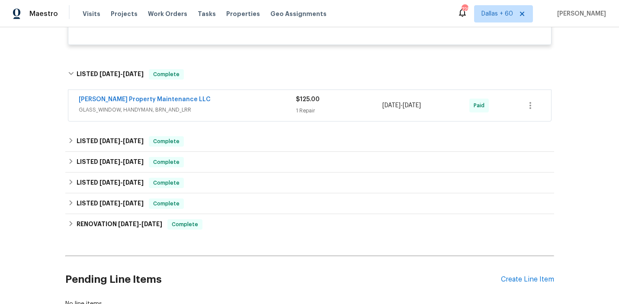
click at [221, 109] on span "GLASS_WINDOW, HANDYMAN, BRN_AND_LRR" at bounding box center [187, 109] width 217 height 9
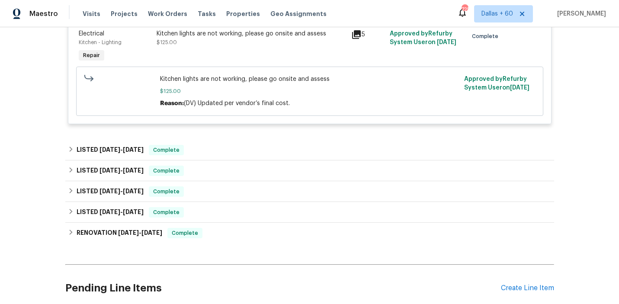
scroll to position [897, 0]
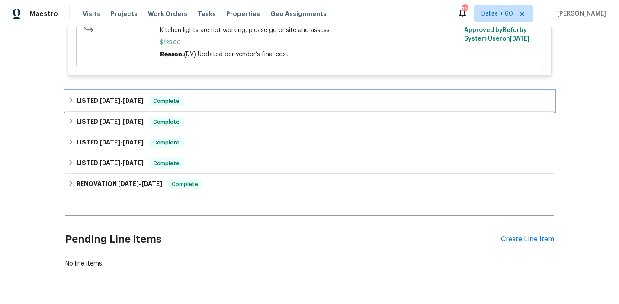
click at [211, 100] on div "LISTED [DATE] - [DATE] Complete" at bounding box center [309, 101] width 483 height 10
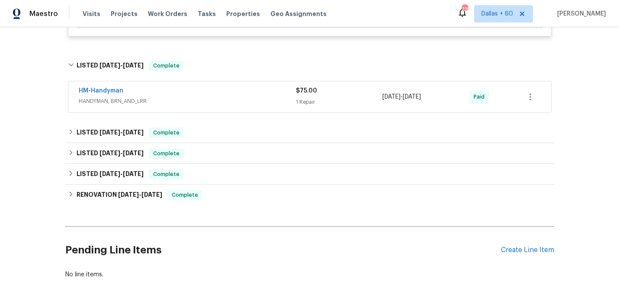
click at [211, 99] on span "HANDYMAN, BRN_AND_LRR" at bounding box center [187, 101] width 217 height 9
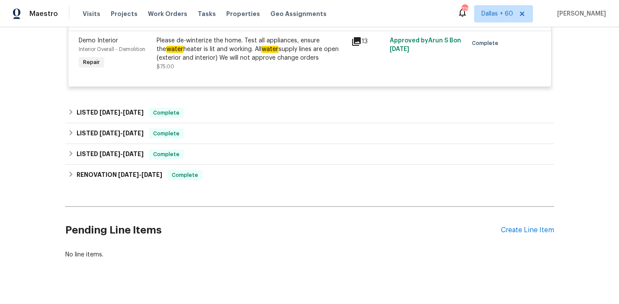
scroll to position [1055, 0]
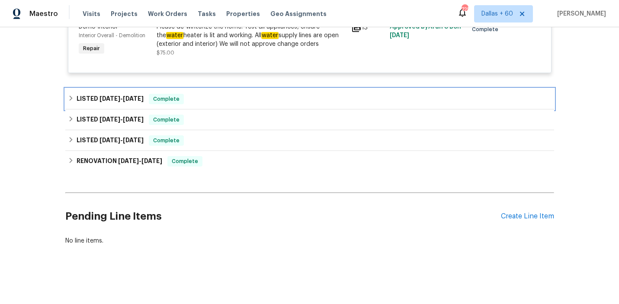
click at [211, 99] on div "LISTED [DATE] - [DATE] Complete" at bounding box center [309, 99] width 483 height 10
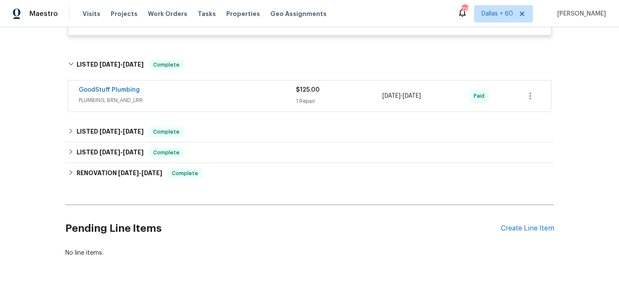
click at [211, 99] on span "PLUMBING, BRN_AND_LRR" at bounding box center [187, 100] width 217 height 9
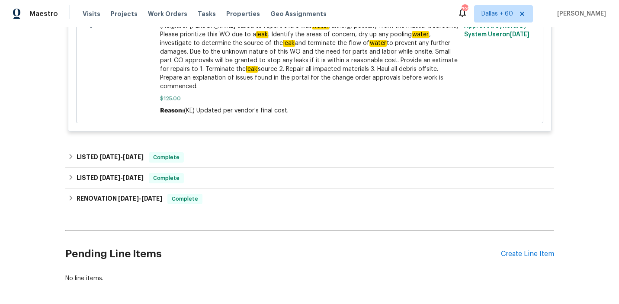
scroll to position [1371, 0]
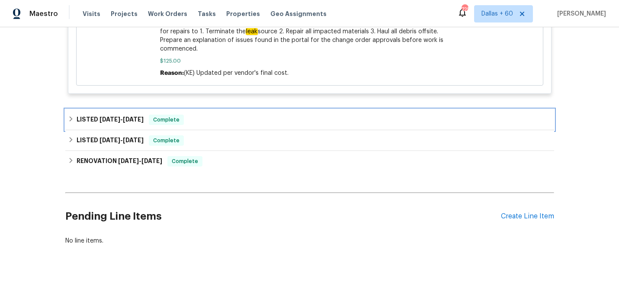
click at [225, 124] on div "LISTED [DATE] - [DATE] Complete" at bounding box center [309, 120] width 483 height 10
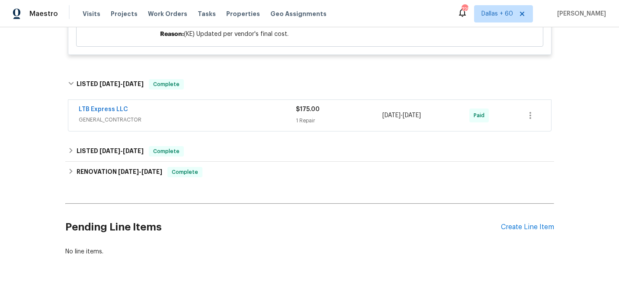
click at [225, 124] on span "GENERAL_CONTRACTOR" at bounding box center [187, 119] width 217 height 9
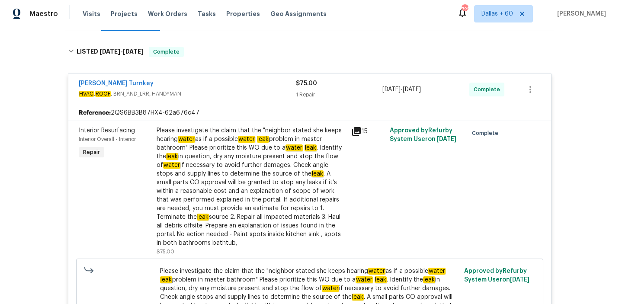
scroll to position [124, 0]
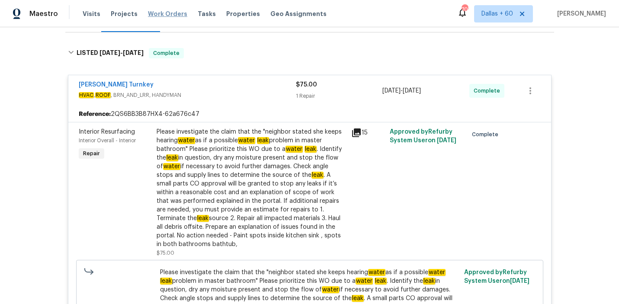
click at [157, 10] on span "Work Orders" at bounding box center [167, 14] width 39 height 9
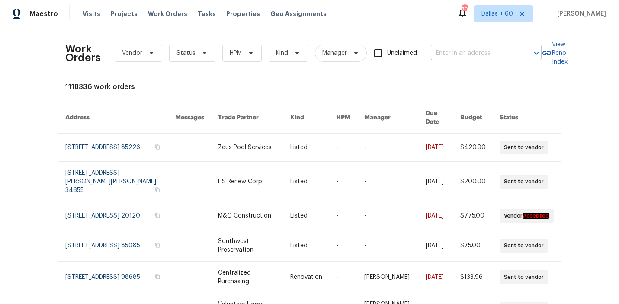
click at [475, 57] on input "text" at bounding box center [474, 53] width 86 height 13
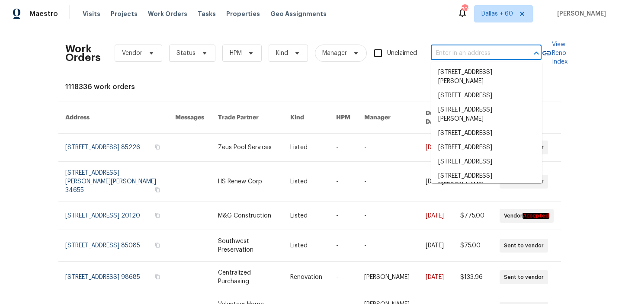
paste input "[STREET_ADDRESS][PERSON_NAME]"
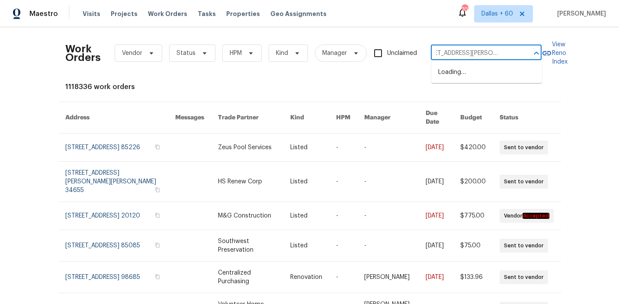
type input "[STREET_ADDRESS][PERSON_NAME]"
click at [467, 73] on li "[STREET_ADDRESS][PERSON_NAME]" at bounding box center [486, 76] width 111 height 23
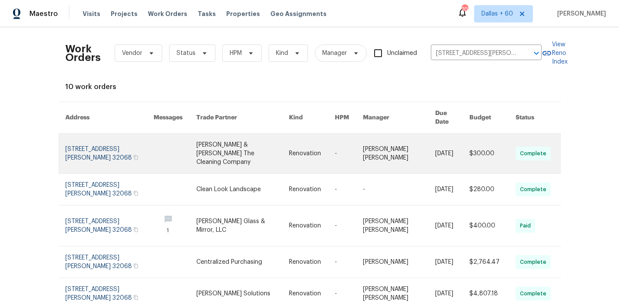
click at [237, 146] on link at bounding box center [242, 154] width 92 height 40
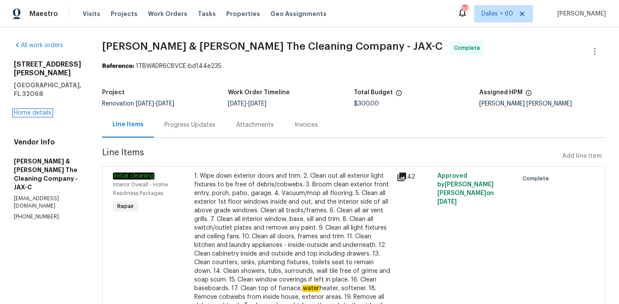
click at [39, 110] on link "Home details" at bounding box center [33, 113] width 38 height 6
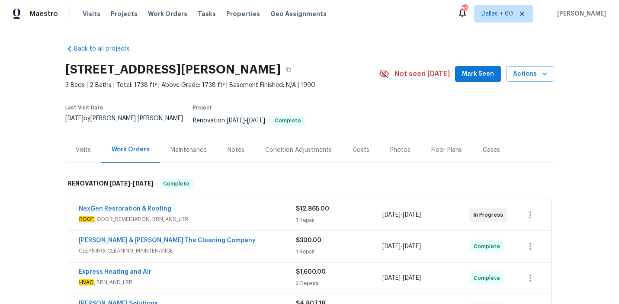
scroll to position [97, 0]
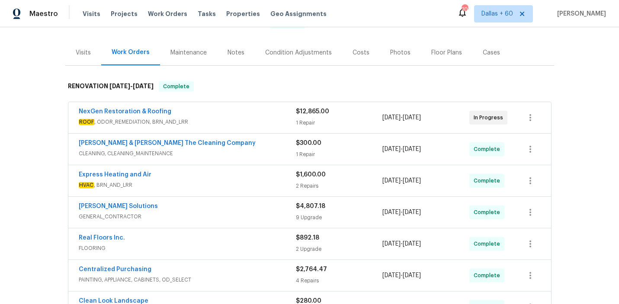
click at [244, 107] on div "NexGen Restoration & Roofing" at bounding box center [187, 112] width 217 height 10
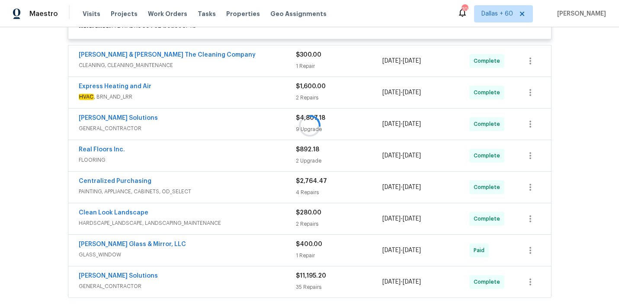
scroll to position [224, 0]
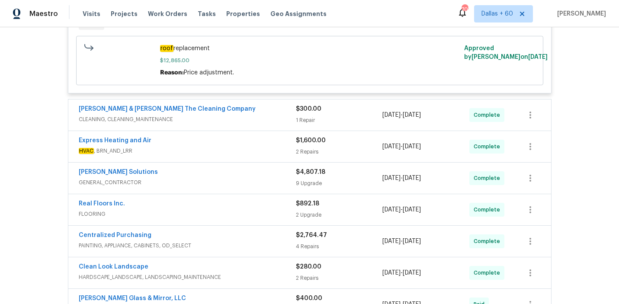
click at [244, 107] on div "[PERSON_NAME] & [PERSON_NAME] The Cleaning Company" at bounding box center [187, 110] width 217 height 10
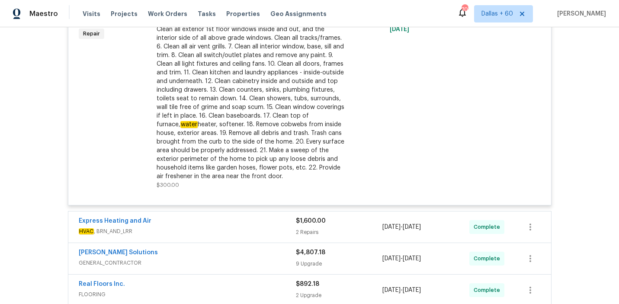
scroll to position [459, 0]
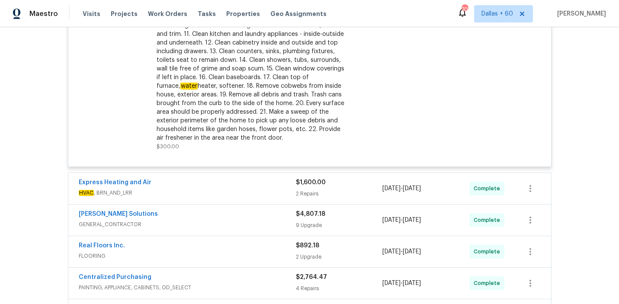
click at [215, 182] on div "Express Heating and Air" at bounding box center [187, 183] width 217 height 10
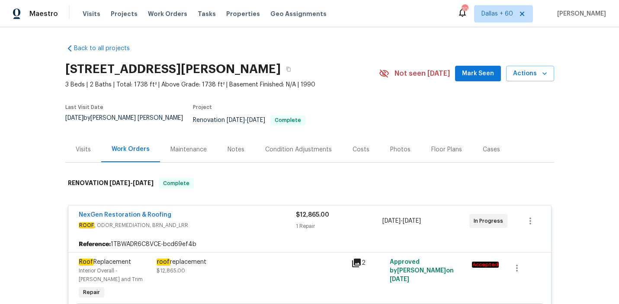
scroll to position [0, 0]
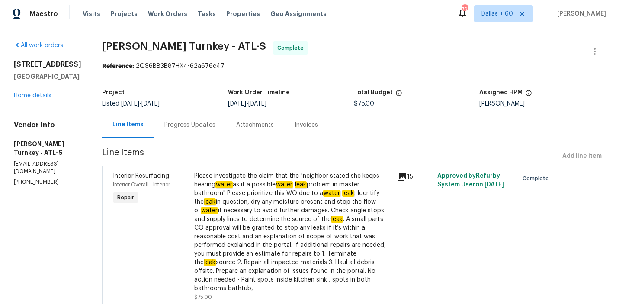
click at [164, 124] on div "Progress Updates" at bounding box center [189, 125] width 51 height 9
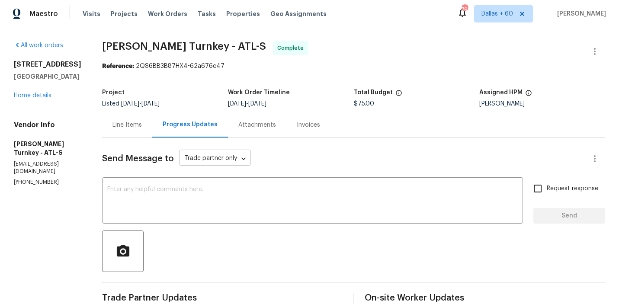
scroll to position [196, 0]
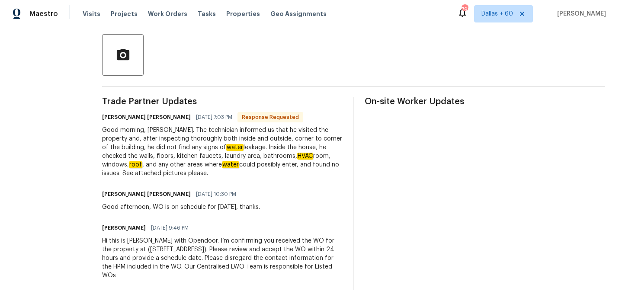
click at [378, 188] on div "On-site Worker Updates" at bounding box center [484, 193] width 241 height 193
